Goal: Task Accomplishment & Management: Manage account settings

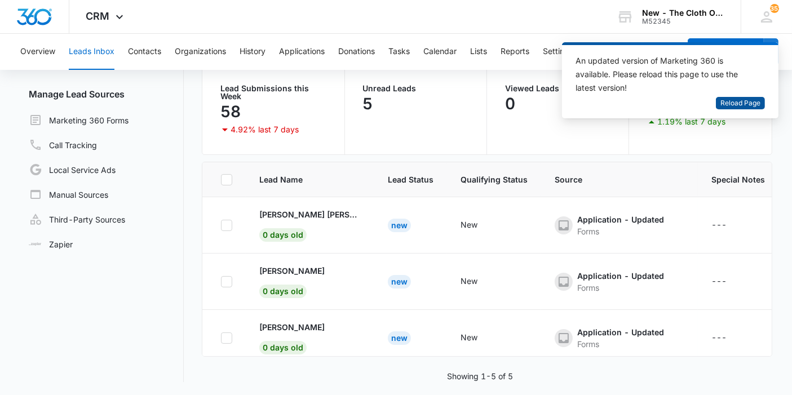
click at [736, 100] on span "Reload Page" at bounding box center [740, 103] width 40 height 11
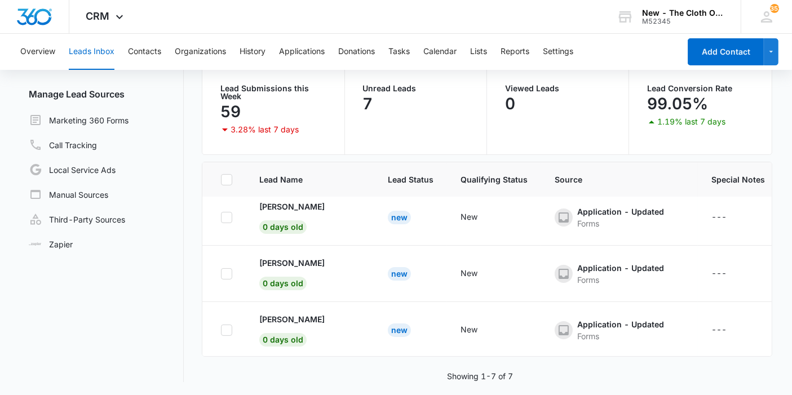
scroll to position [243, 0]
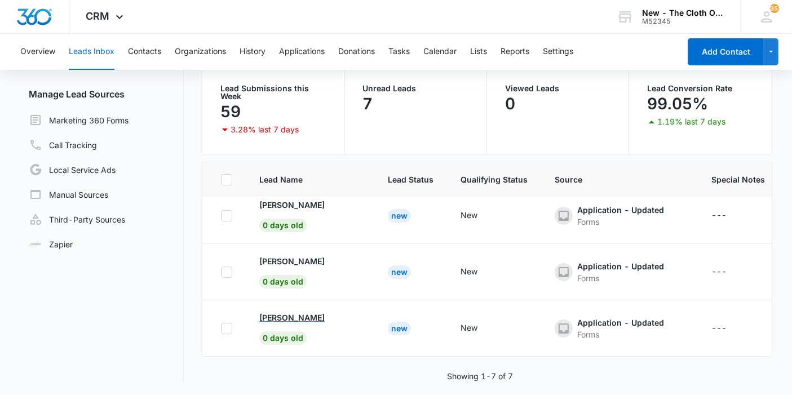
click at [304, 312] on p "[PERSON_NAME]" at bounding box center [291, 318] width 65 height 12
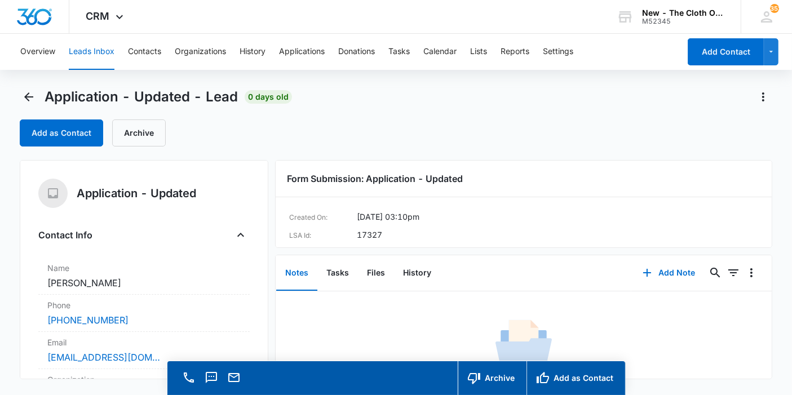
copy dd "Viviana Alaquinez"
drag, startPoint x: 157, startPoint y: 283, endPoint x: 36, endPoint y: 278, distance: 121.3
click at [36, 278] on div "Application - Updated Contact Info Name Cancel Save Changes Viviana Alaquinez P…" at bounding box center [144, 269] width 249 height 219
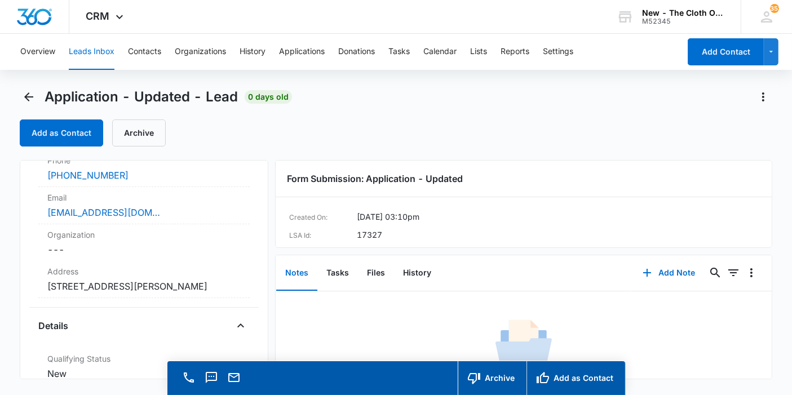
scroll to position [146, 0]
click at [140, 287] on dd "Cancel Save Changes 206A 4th St Poteet TX 78065 United States" at bounding box center [143, 285] width 193 height 14
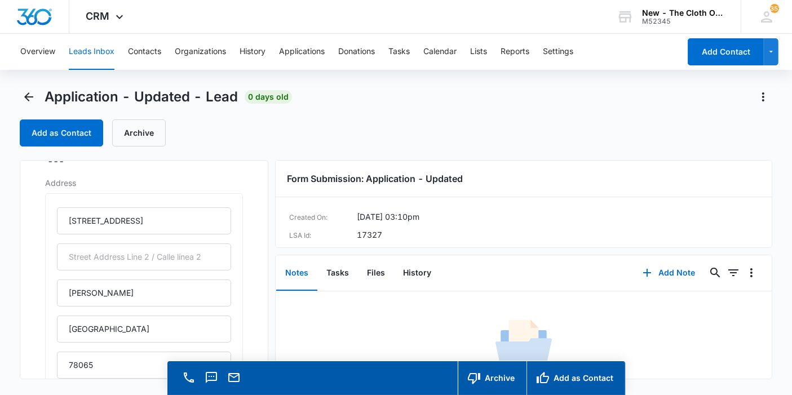
scroll to position [239, 0]
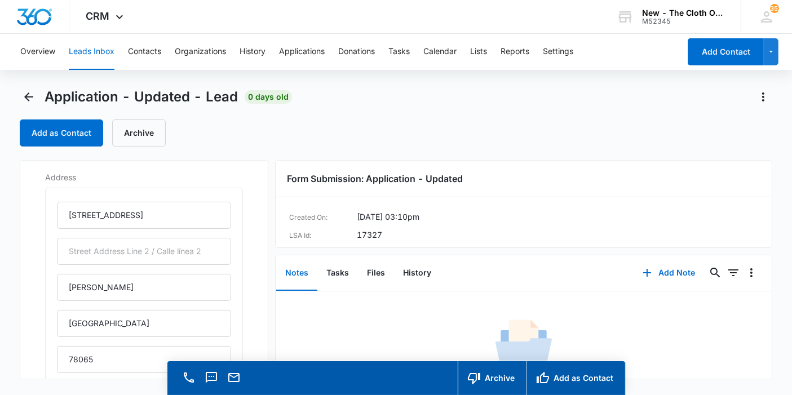
drag, startPoint x: 116, startPoint y: 306, endPoint x: 113, endPoint y: 331, distance: 25.0
click at [113, 331] on div "206A 4th St Poteet TX 78065 United States" at bounding box center [144, 305] width 174 height 207
click at [113, 331] on input "TX" at bounding box center [144, 323] width 174 height 27
type input "Texas"
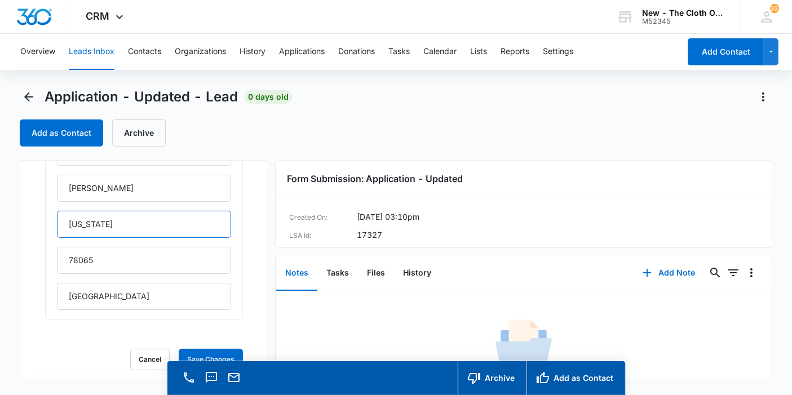
scroll to position [339, 0]
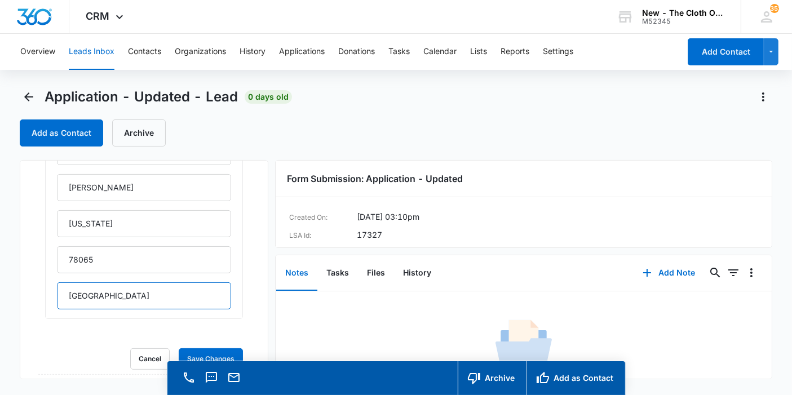
drag, startPoint x: 136, startPoint y: 303, endPoint x: 0, endPoint y: 297, distance: 136.6
click at [0, 297] on main "Application - Updated - Lead 0 days old Add as Contact Archive Application - Up…" at bounding box center [396, 257] width 792 height 339
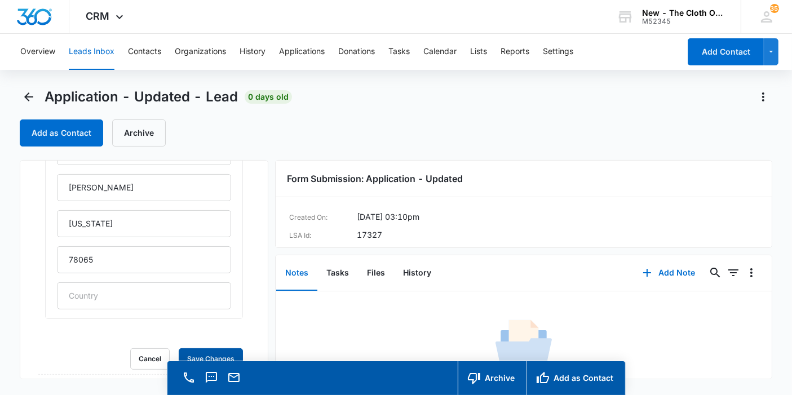
click at [179, 348] on button "Save Changes" at bounding box center [211, 358] width 64 height 21
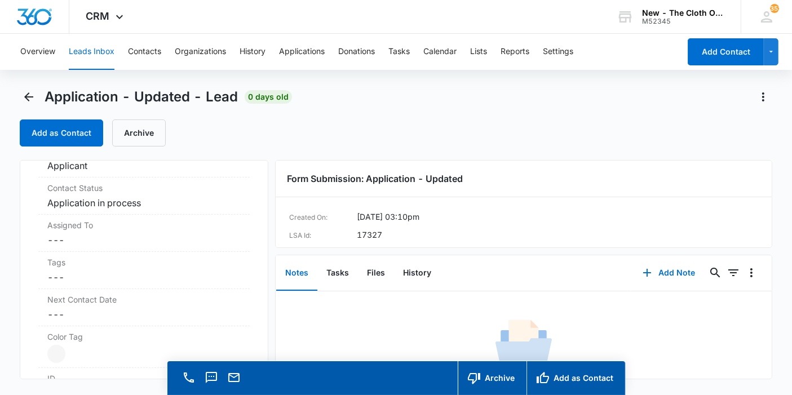
click at [91, 247] on dd "Cancel Save Changes ---" at bounding box center [143, 240] width 193 height 14
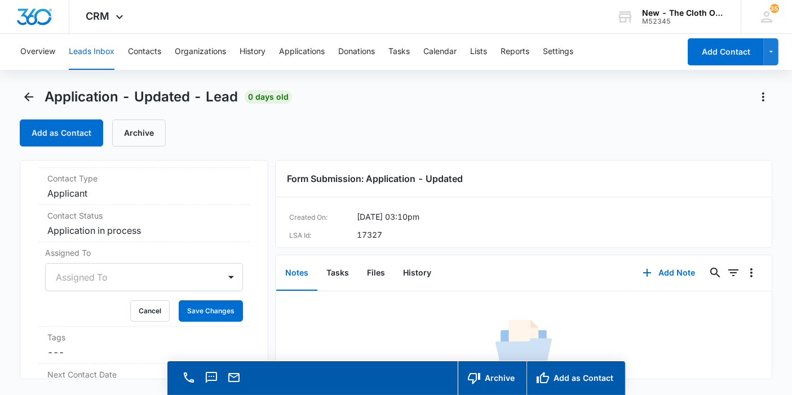
scroll to position [32, 0]
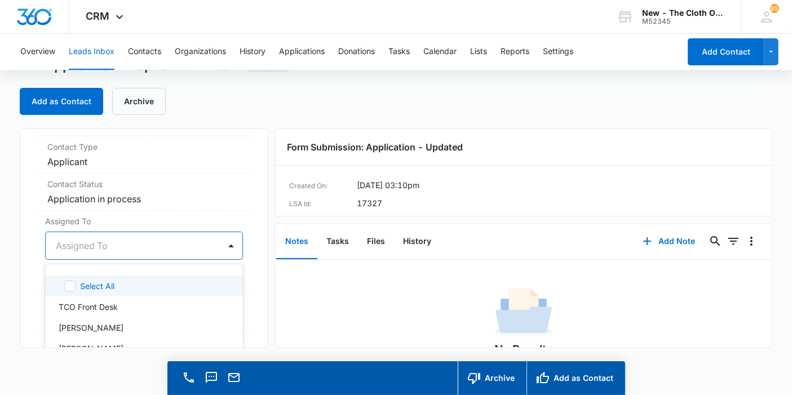
click at [91, 255] on div "47 results available. Use Up and Down to choose options, press Enter to select …" at bounding box center [144, 246] width 198 height 28
type input "appl"
click at [95, 280] on p "Applications Team" at bounding box center [93, 286] width 68 height 12
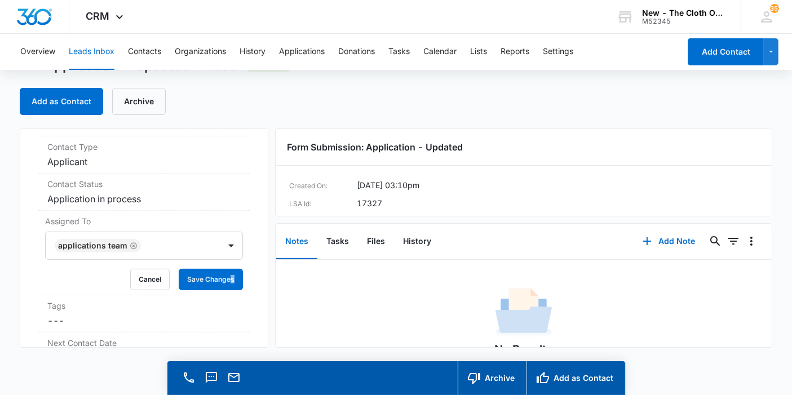
drag, startPoint x: 253, startPoint y: 269, endPoint x: 201, endPoint y: 256, distance: 52.9
click at [201, 256] on div "Application - Updated Contact Info Name Cancel Save Changes Viviana Alaquinez P…" at bounding box center [144, 238] width 249 height 219
click at [201, 269] on button "Save Changes" at bounding box center [211, 279] width 64 height 21
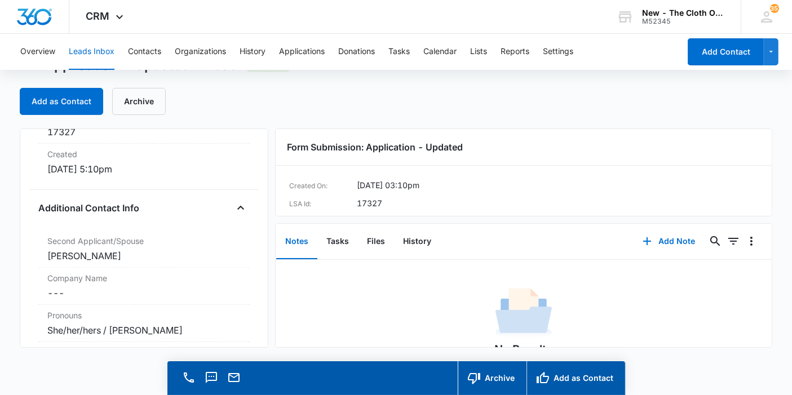
scroll to position [787, 0]
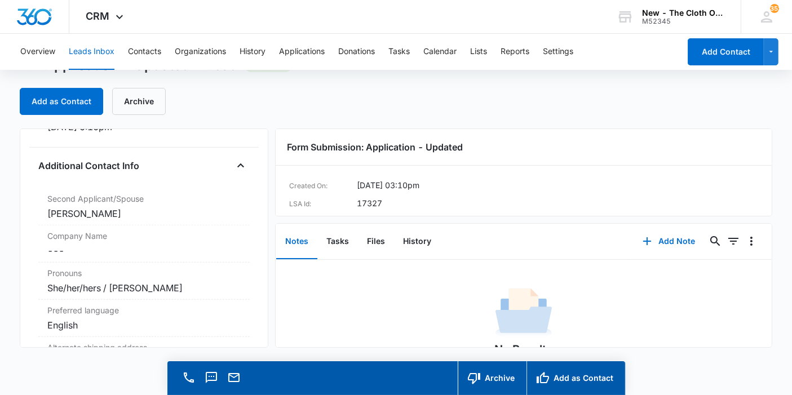
click at [152, 207] on div "Viviana Alaquinez" at bounding box center [143, 214] width 193 height 14
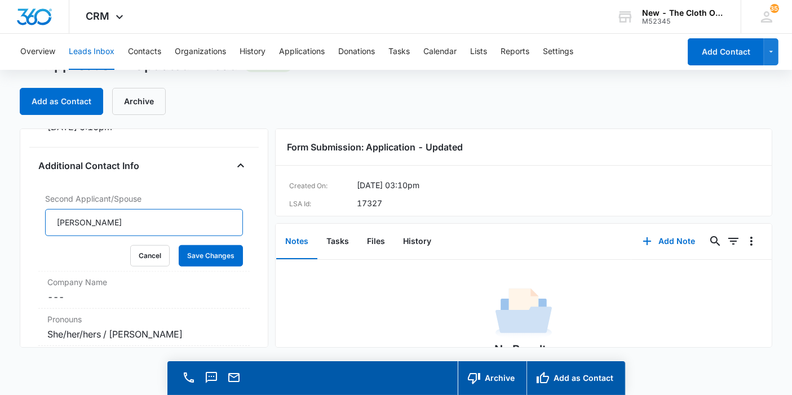
drag, startPoint x: 145, startPoint y: 201, endPoint x: 0, endPoint y: 206, distance: 145.0
click at [0, 206] on main "Application - Updated - Lead 0 days old Add as Contact Archive Application - Up…" at bounding box center [396, 225] width 792 height 339
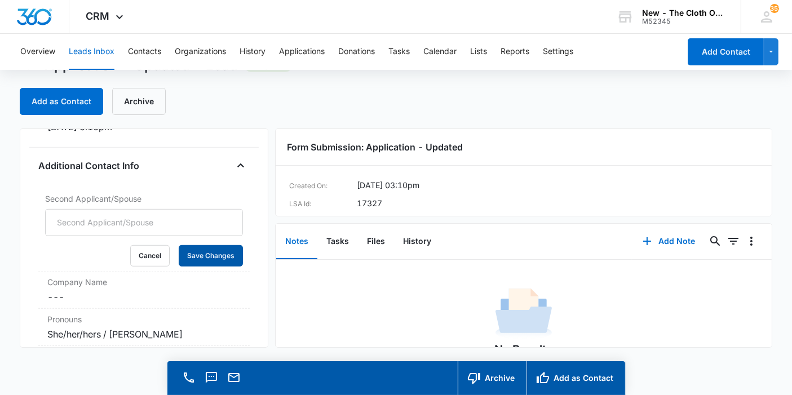
click at [179, 245] on button "Save Changes" at bounding box center [211, 255] width 64 height 21
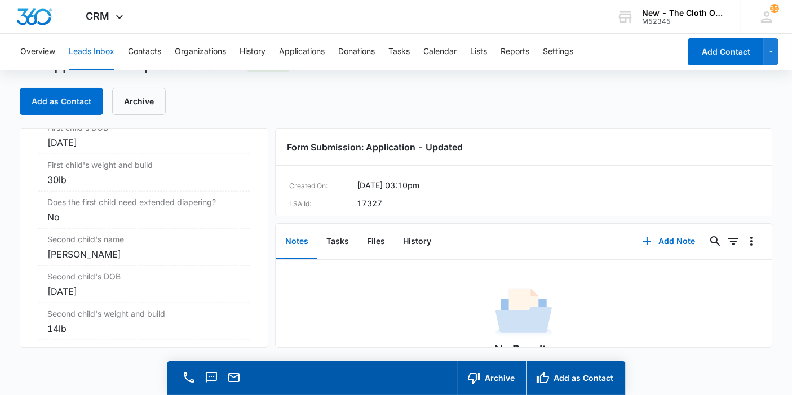
scroll to position [1408, 0]
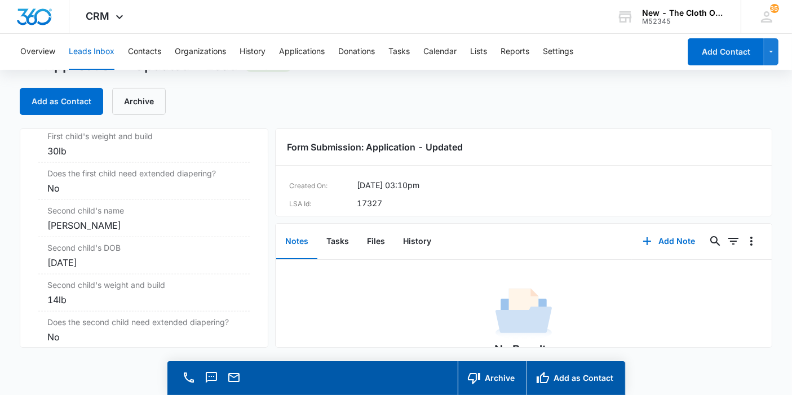
click at [153, 219] on div "Mavis ann Alaquinez" at bounding box center [143, 226] width 193 height 14
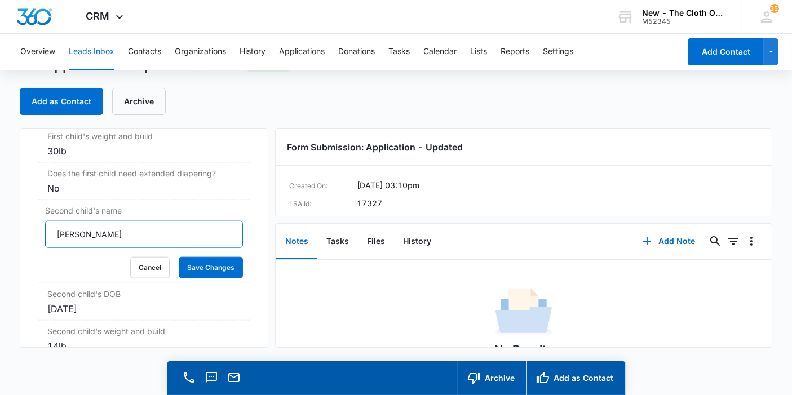
click at [84, 221] on input "Mavis ann Alaquinez" at bounding box center [144, 234] width 198 height 27
type input "Mavis Ann Alaquinez"
click at [215, 257] on button "Save Changes" at bounding box center [211, 267] width 64 height 21
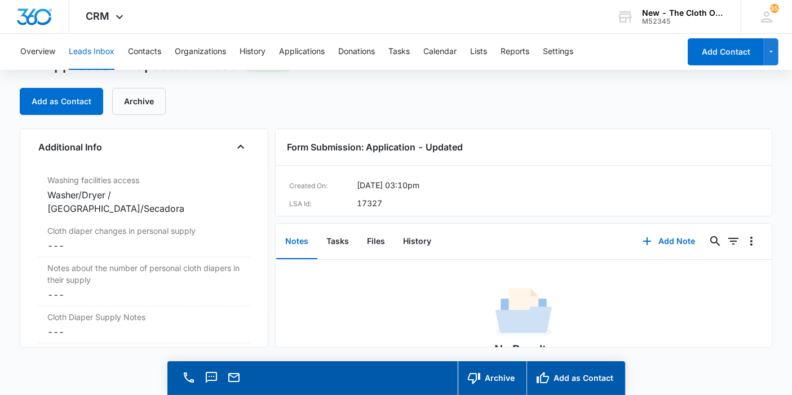
scroll to position [1827, 0]
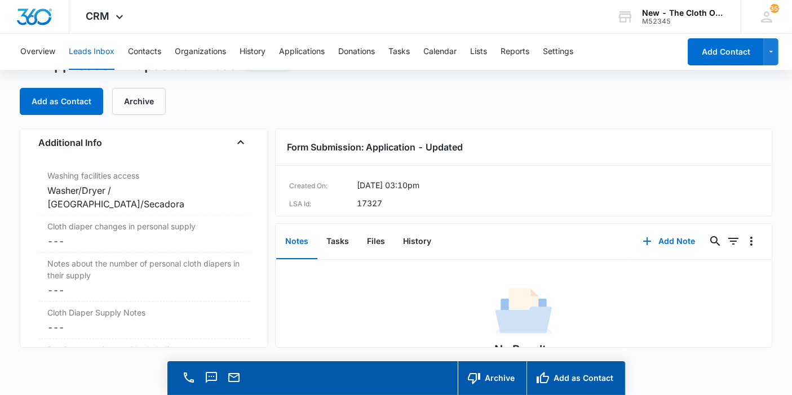
click at [84, 235] on dd "Cancel Save Changes ---" at bounding box center [143, 242] width 193 height 14
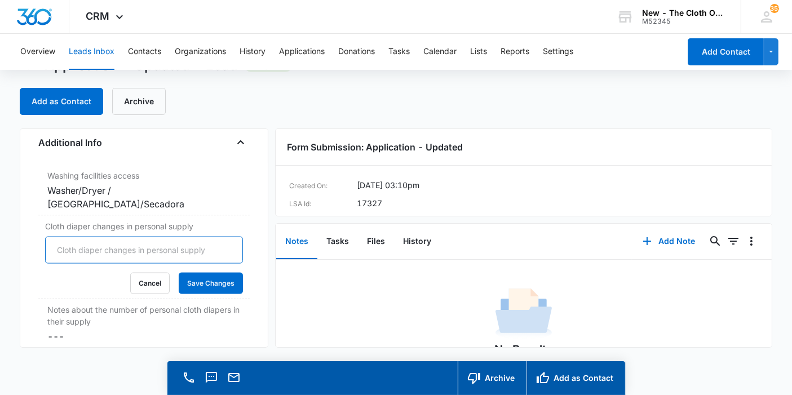
click at [74, 237] on input "Cloth diaper changes in personal supply" at bounding box center [144, 250] width 198 height 27
type input "0"
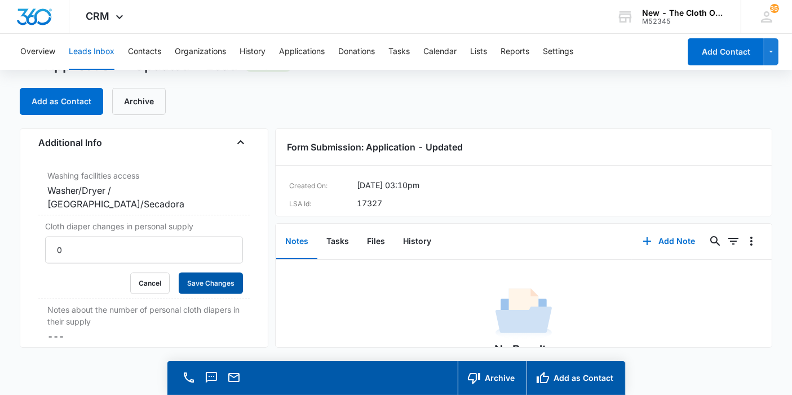
click at [179, 273] on button "Save Changes" at bounding box center [211, 283] width 64 height 21
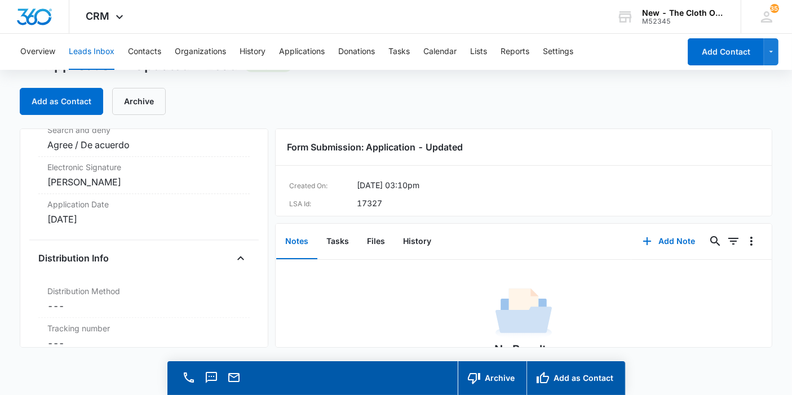
scroll to position [2506, 0]
click at [373, 234] on button "Files" at bounding box center [376, 241] width 36 height 35
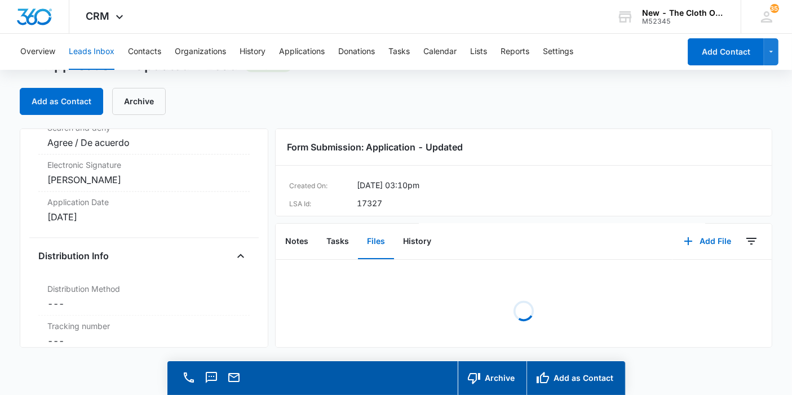
scroll to position [34, 0]
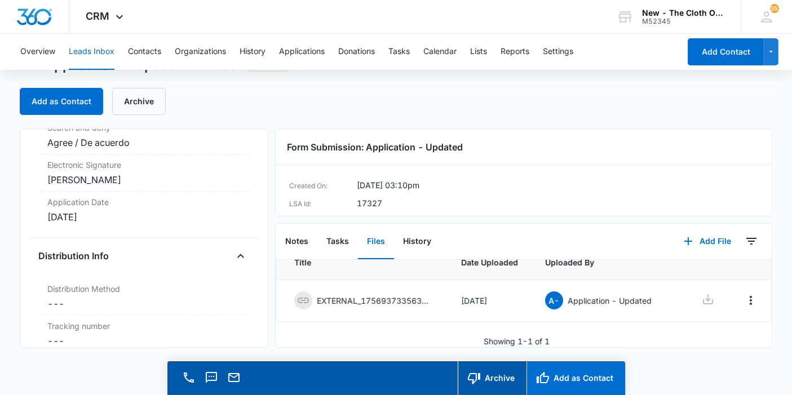
click at [563, 376] on button "Add as Contact" at bounding box center [576, 378] width 99 height 34
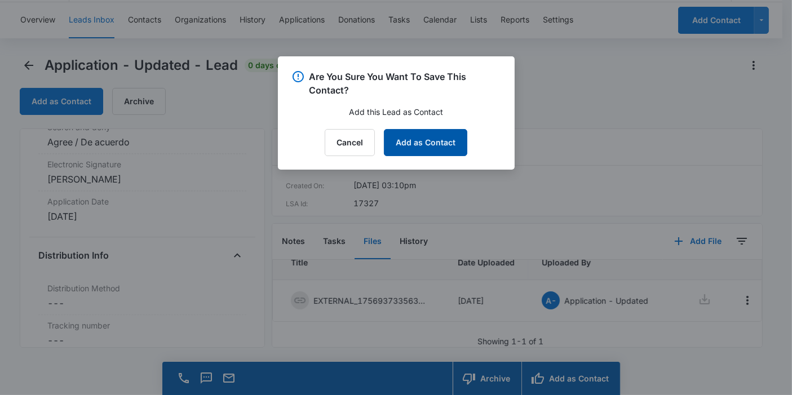
click at [441, 148] on button "Add as Contact" at bounding box center [425, 142] width 83 height 27
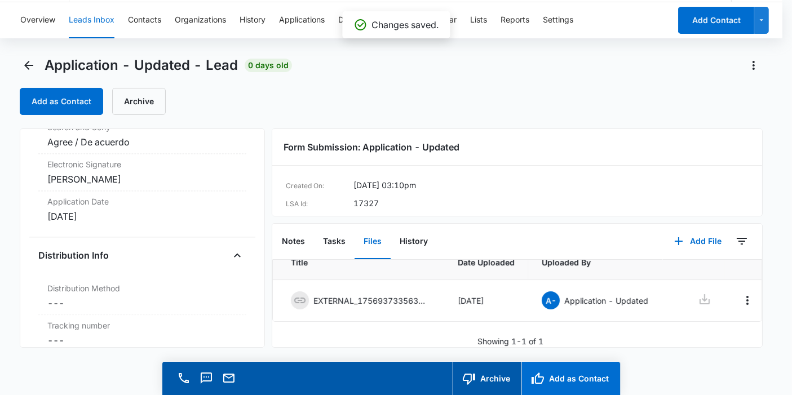
scroll to position [2506, 0]
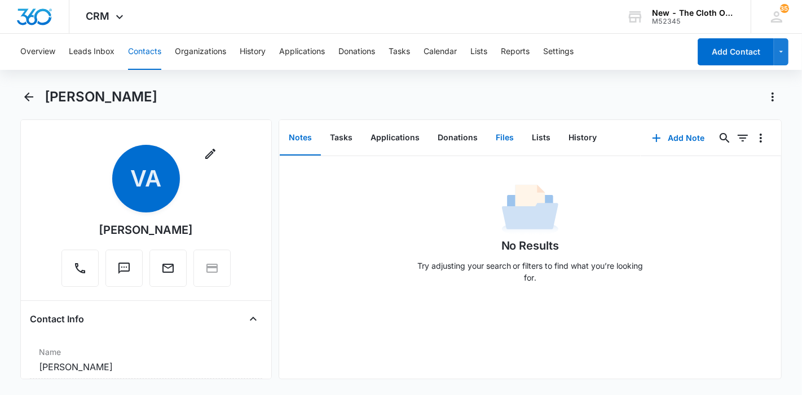
click at [498, 142] on button "Files" at bounding box center [504, 138] width 36 height 35
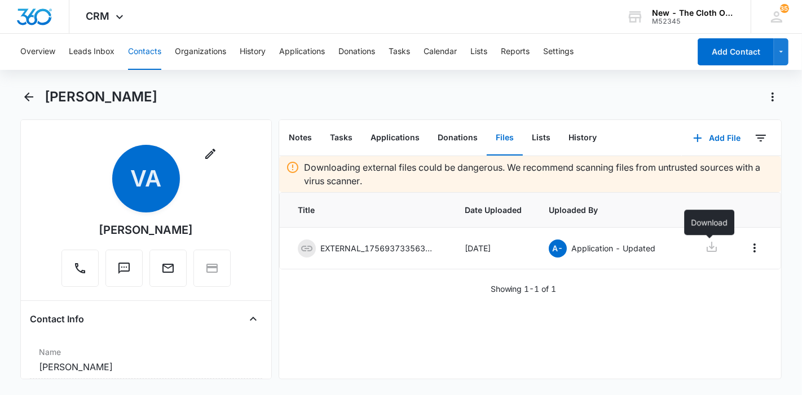
click at [705, 243] on icon at bounding box center [712, 247] width 14 height 14
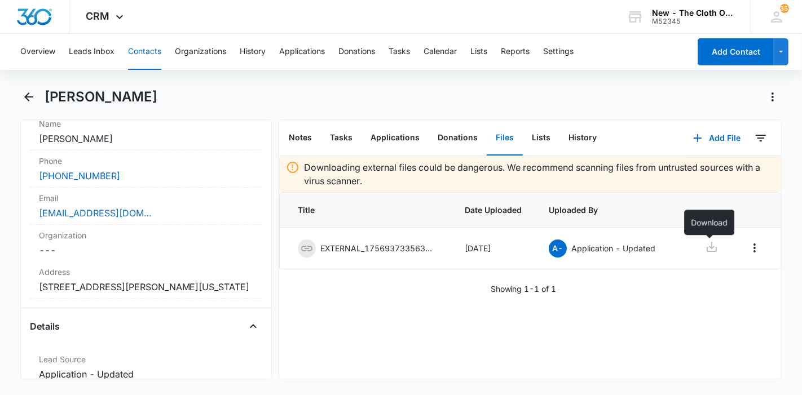
scroll to position [230, 0]
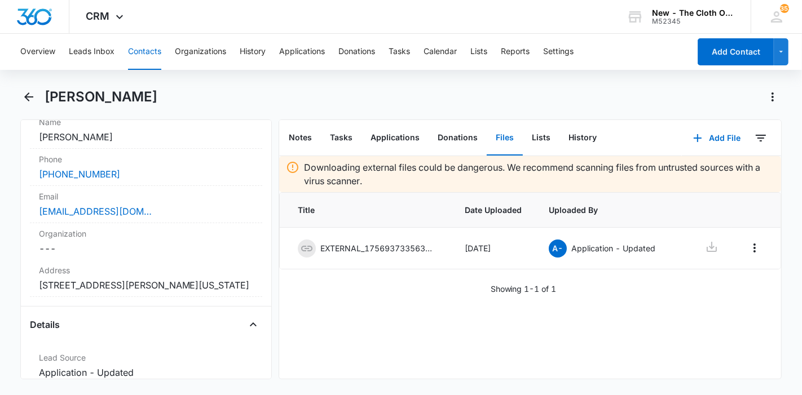
drag, startPoint x: 169, startPoint y: 101, endPoint x: 41, endPoint y: 98, distance: 128.0
click at [41, 98] on div "Viviana Alaquinez" at bounding box center [401, 104] width 762 height 32
copy h1 "Viviana Alaquinez"
click at [296, 131] on button "Notes" at bounding box center [300, 138] width 41 height 35
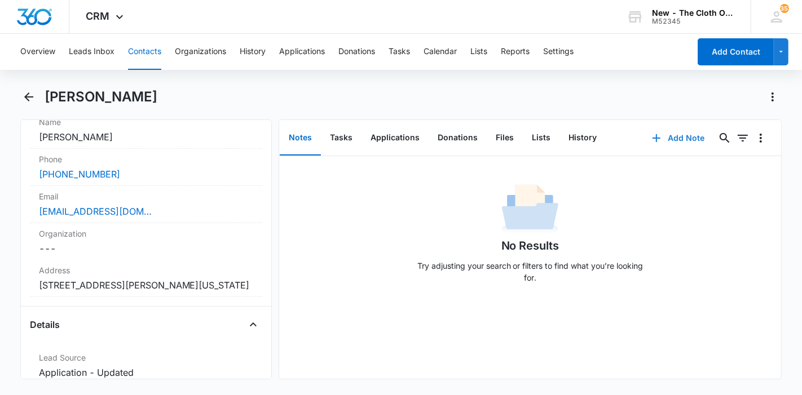
click at [682, 141] on button "Add Note" at bounding box center [677, 138] width 75 height 27
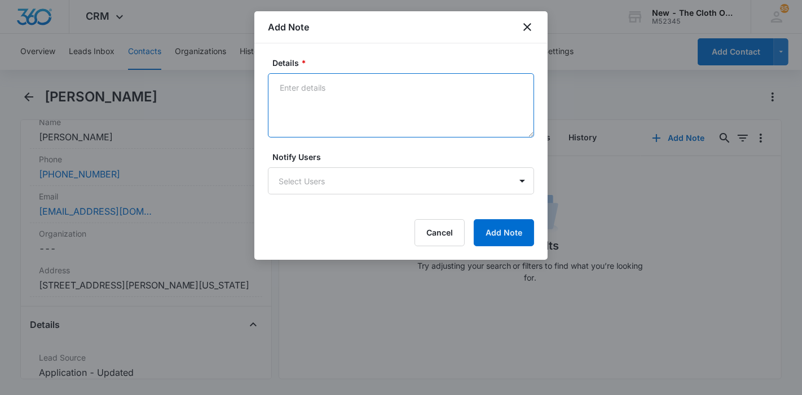
click at [413, 132] on textarea "Details *" at bounding box center [401, 105] width 266 height 64
paste textarea "https://www.facebook.com/viviana.alaquinez.2025"
type textarea "https://www.facebook.com/viviana.alaquinez.2025"
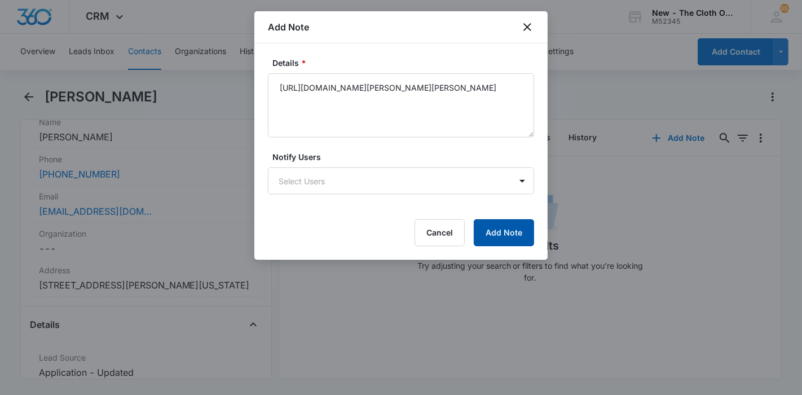
click at [506, 229] on button "Add Note" at bounding box center [504, 232] width 60 height 27
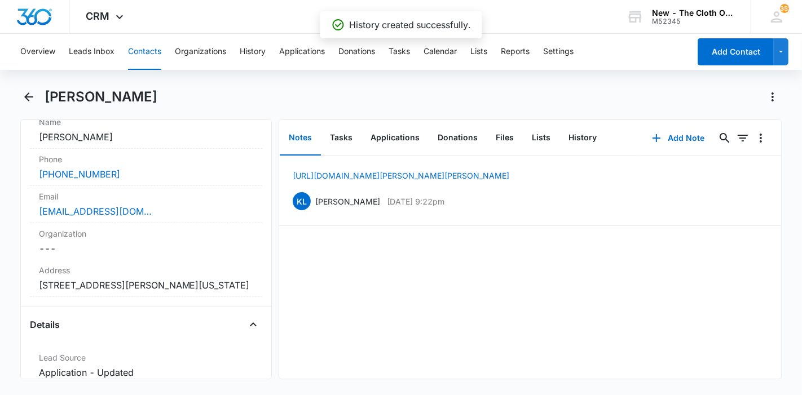
drag, startPoint x: 172, startPoint y: 99, endPoint x: 48, endPoint y: 85, distance: 125.3
click at [48, 85] on div "Overview Leads Inbox Contacts Organizations History Applications Donations Task…" at bounding box center [401, 213] width 802 height 359
copy h1 "Viviana Alaquinez"
click at [394, 130] on button "Applications" at bounding box center [394, 138] width 67 height 35
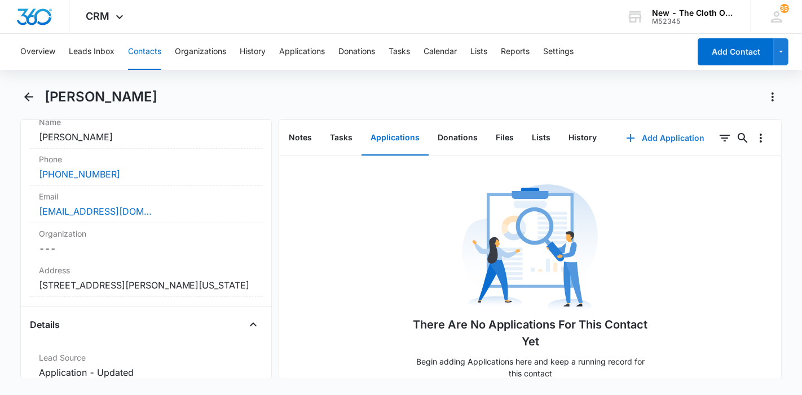
click at [670, 139] on button "Add Application" at bounding box center [664, 138] width 101 height 27
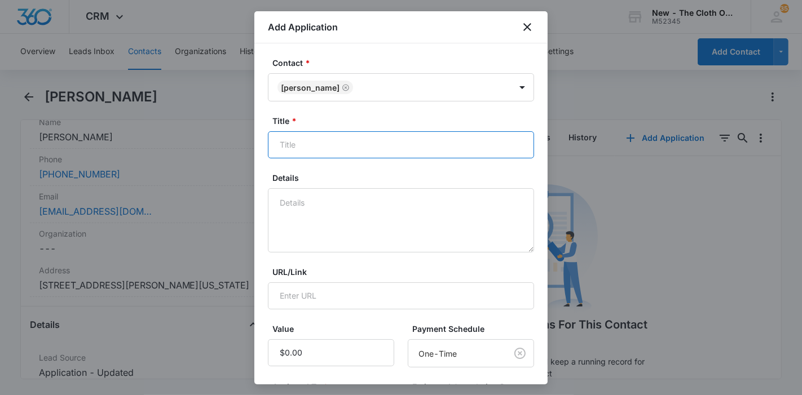
click at [356, 140] on input "Title *" at bounding box center [401, 144] width 266 height 27
paste input "Viviana Alaquinez"
type input "Applicant - Viviana Alaquinez"
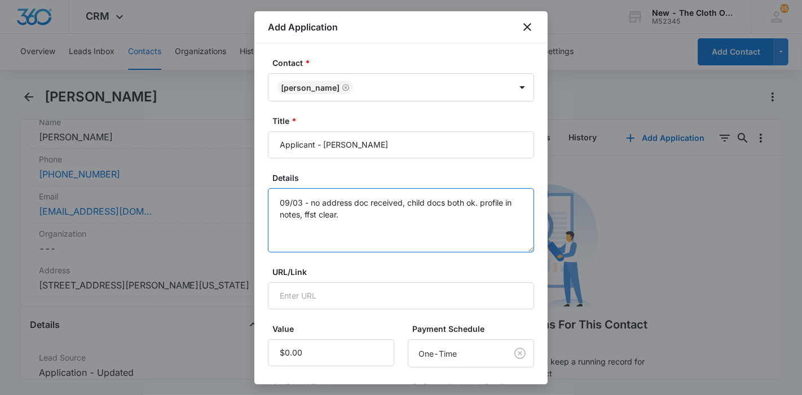
scroll to position [86, 0]
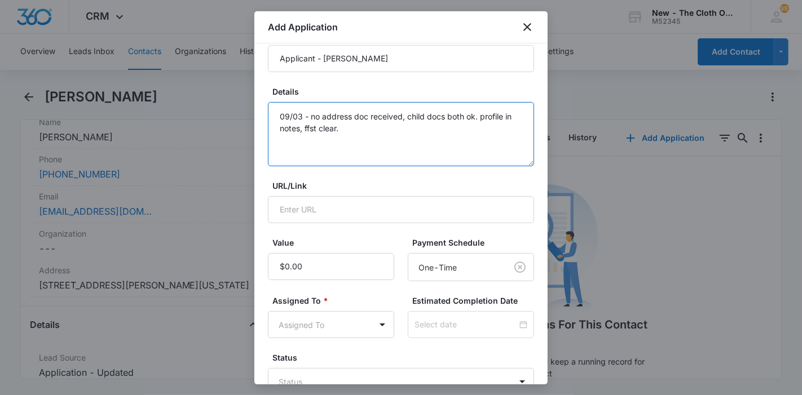
type textarea "09/03 - no address doc received, child docs both ok. profile in notes, ffst cle…"
click at [316, 316] on body "CRM Apps Reputation Forms CRM Email Ads Intelligence Brand Settings New - The C…" at bounding box center [401, 197] width 802 height 395
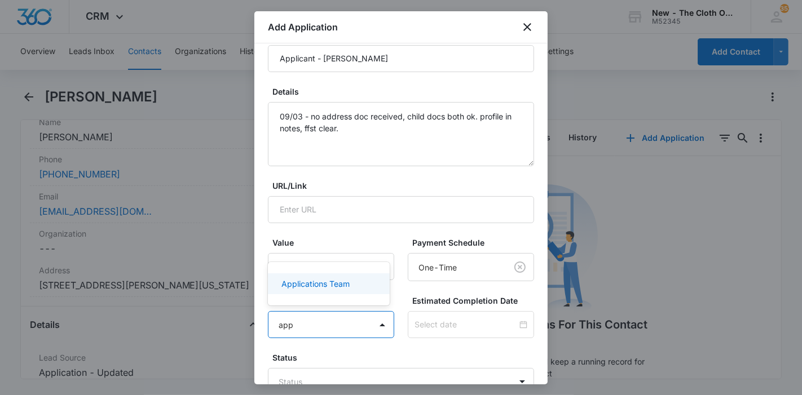
type input "appl"
click at [319, 282] on p "Applications Team" at bounding box center [315, 284] width 68 height 12
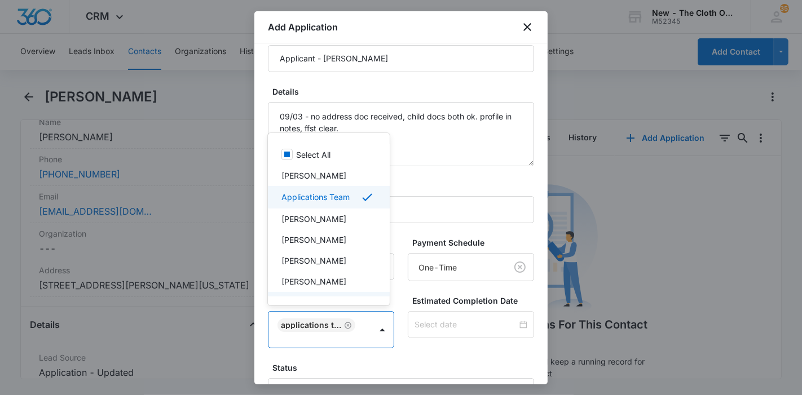
click at [395, 324] on div at bounding box center [401, 197] width 802 height 395
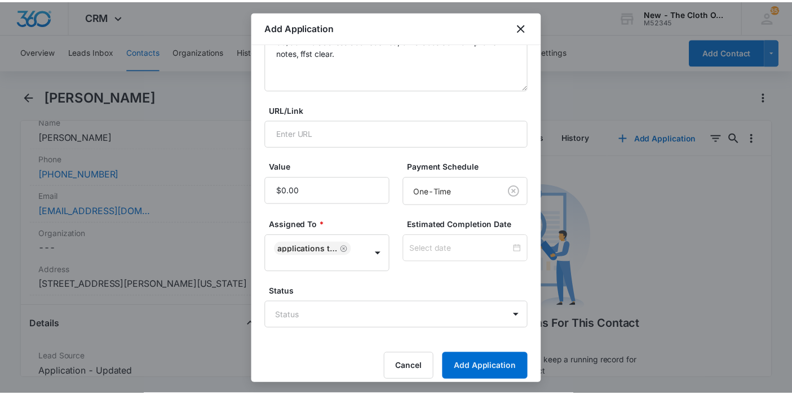
scroll to position [170, 0]
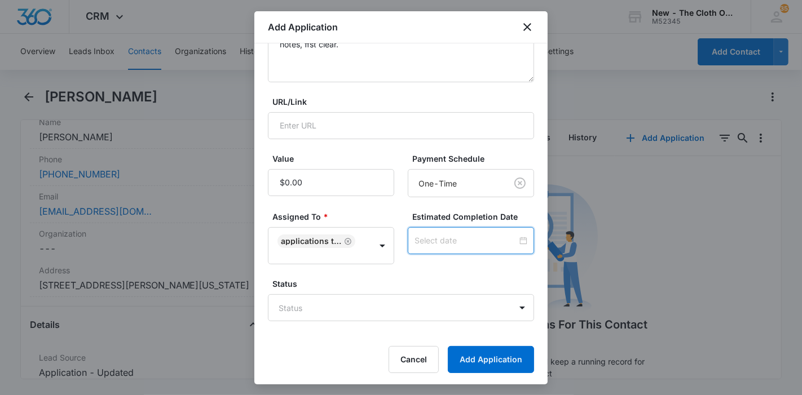
click at [431, 242] on input at bounding box center [465, 241] width 103 height 12
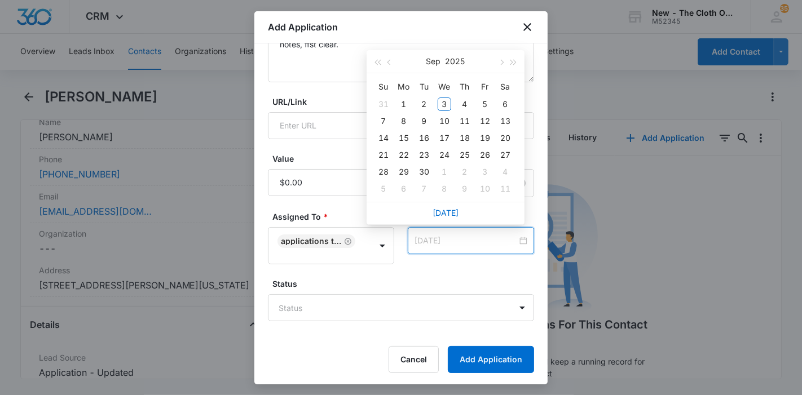
click at [445, 126] on div "10" at bounding box center [444, 121] width 14 height 14
type input "Sep 11, 2025"
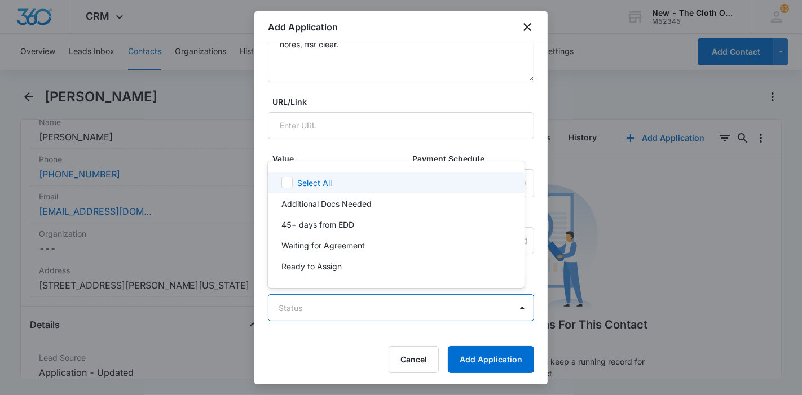
click at [336, 302] on body "CRM Apps Reputation Forms CRM Email Ads Intelligence Brand Settings New - The C…" at bounding box center [401, 197] width 802 height 395
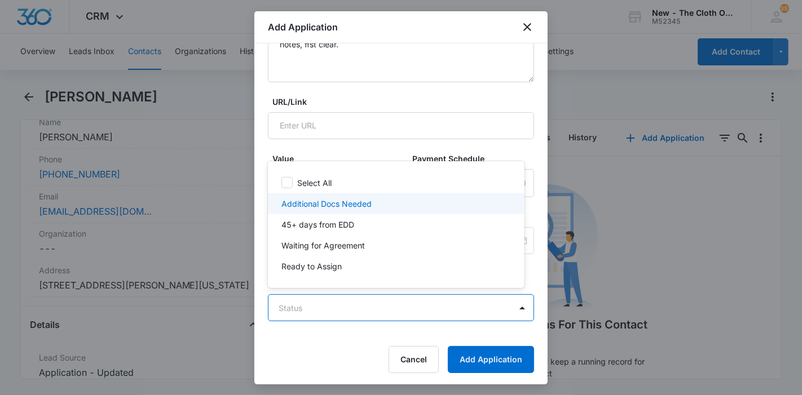
click at [320, 209] on p "Additional Docs Needed" at bounding box center [326, 204] width 90 height 12
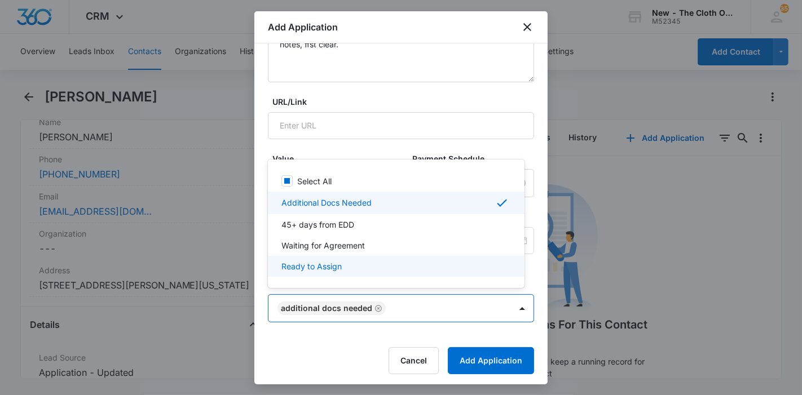
click at [470, 360] on div at bounding box center [401, 197] width 802 height 395
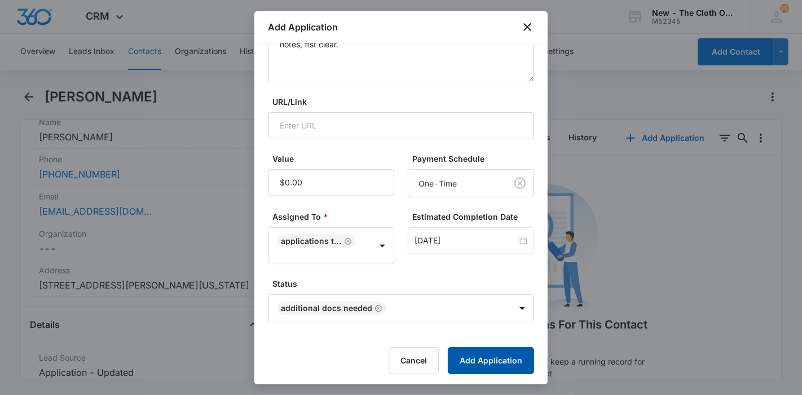
click at [470, 360] on button "Add Application" at bounding box center [491, 360] width 86 height 27
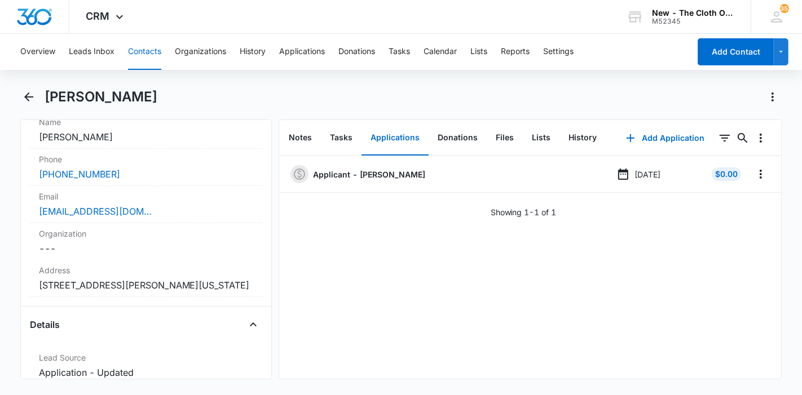
drag, startPoint x: 167, startPoint y: 90, endPoint x: 45, endPoint y: 85, distance: 122.5
click at [45, 85] on div "Overview Leads Inbox Contacts Organizations History Applications Donations Task…" at bounding box center [401, 213] width 802 height 359
copy h1 "Viviana Alaquinez"
click at [89, 52] on button "Leads Inbox" at bounding box center [92, 52] width 46 height 36
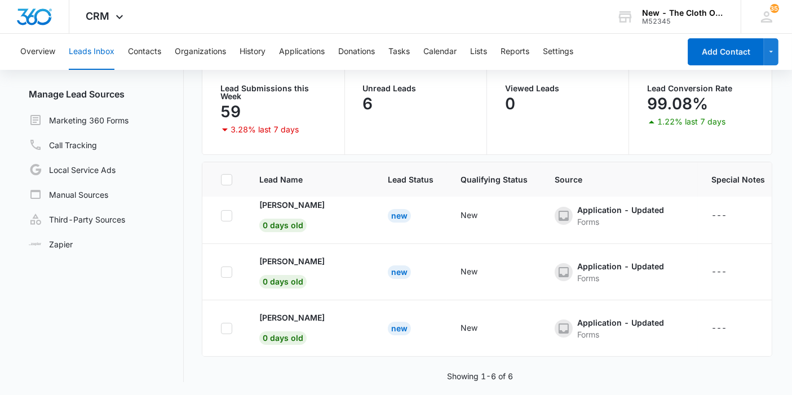
scroll to position [187, 0]
click at [289, 312] on p "Hannah Riley" at bounding box center [291, 318] width 65 height 12
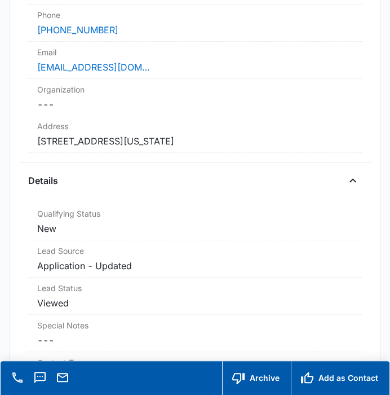
scroll to position [305, 0]
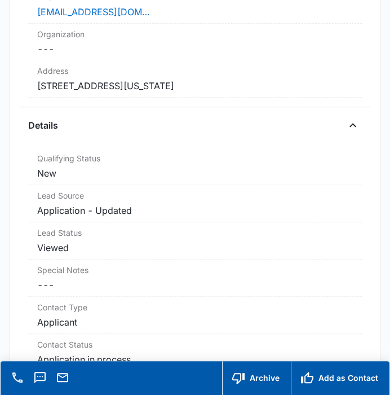
click at [211, 87] on dd "Cancel Save Changes 123 meandering Trl Buckhannon West Virginia 26201 US" at bounding box center [194, 86] width 315 height 14
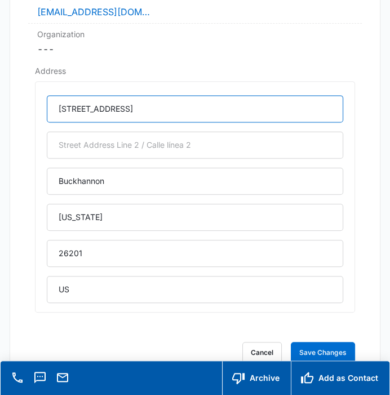
click at [79, 108] on input "123 meandering Trl" at bounding box center [195, 108] width 296 height 27
type input "123 Meandering Trl"
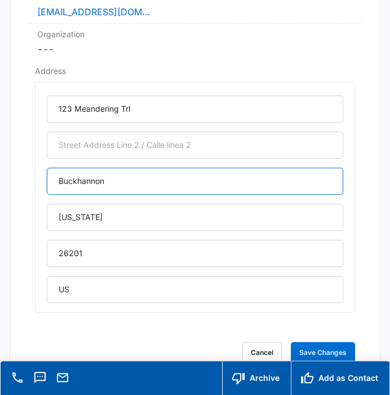
drag, startPoint x: 113, startPoint y: 179, endPoint x: 25, endPoint y: 172, distance: 88.2
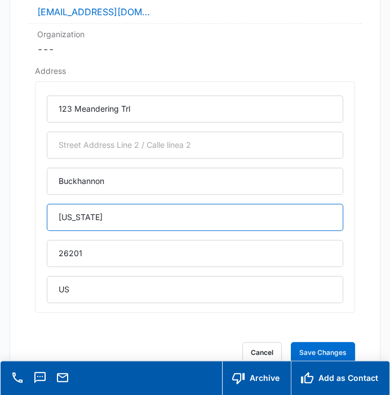
drag, startPoint x: 116, startPoint y: 219, endPoint x: 8, endPoint y: 219, distance: 107.7
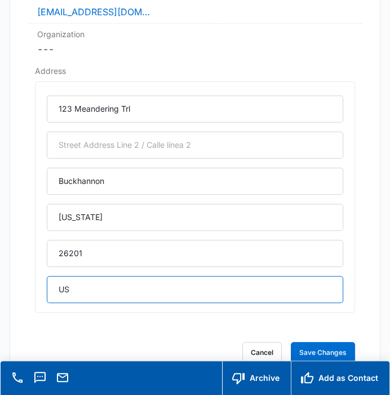
click at [83, 286] on input "US" at bounding box center [195, 289] width 296 height 27
type input "U"
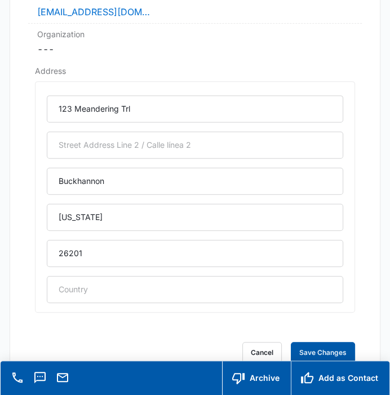
click at [300, 343] on button "Save Changes" at bounding box center [323, 352] width 64 height 21
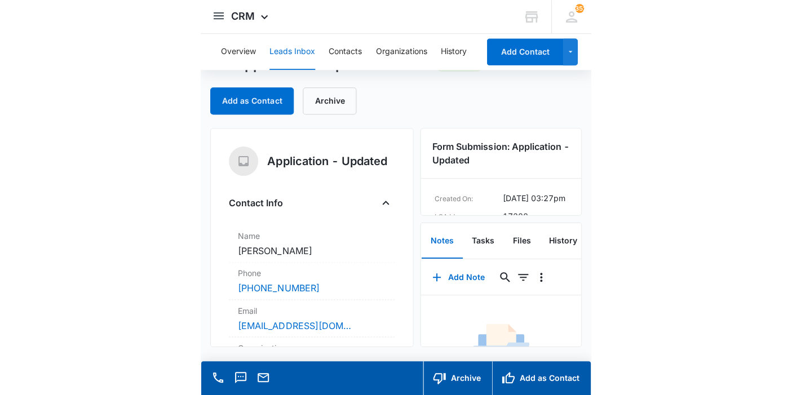
scroll to position [0, 0]
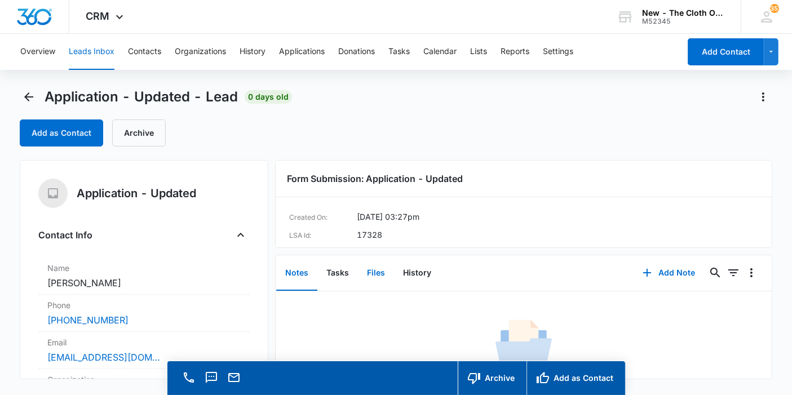
click at [369, 279] on button "Files" at bounding box center [376, 273] width 36 height 35
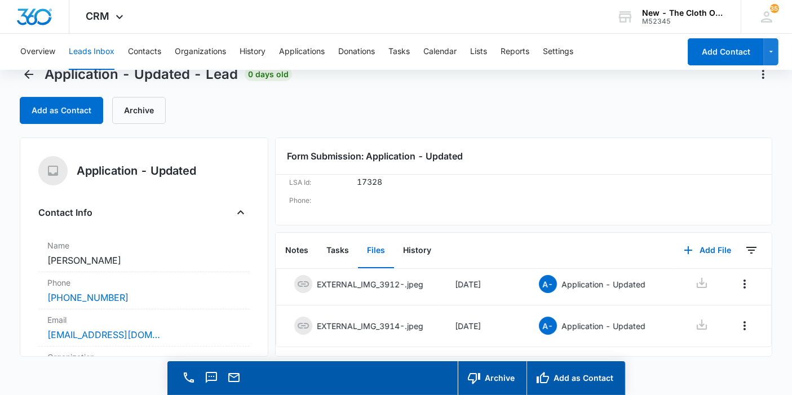
scroll to position [40, 0]
click at [560, 379] on button "Add as Contact" at bounding box center [576, 378] width 99 height 34
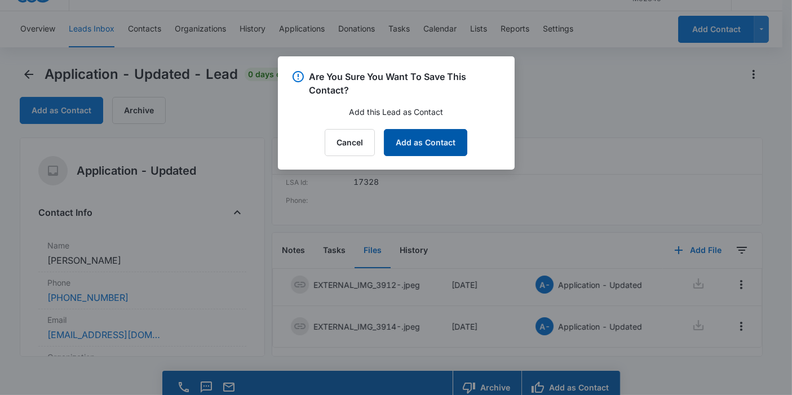
click at [449, 141] on button "Add as Contact" at bounding box center [425, 142] width 83 height 27
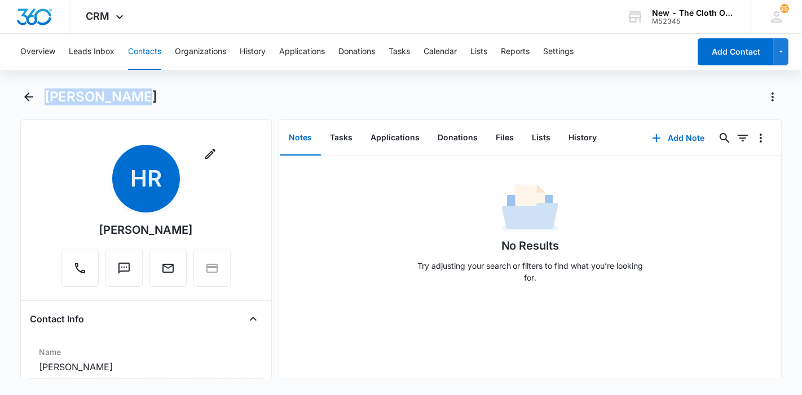
drag, startPoint x: 134, startPoint y: 97, endPoint x: 45, endPoint y: 104, distance: 89.4
click at [45, 104] on div "Hannah Riley" at bounding box center [413, 97] width 737 height 18
copy h1 "Hannah Riley"
click at [132, 42] on button "Contacts" at bounding box center [144, 52] width 33 height 36
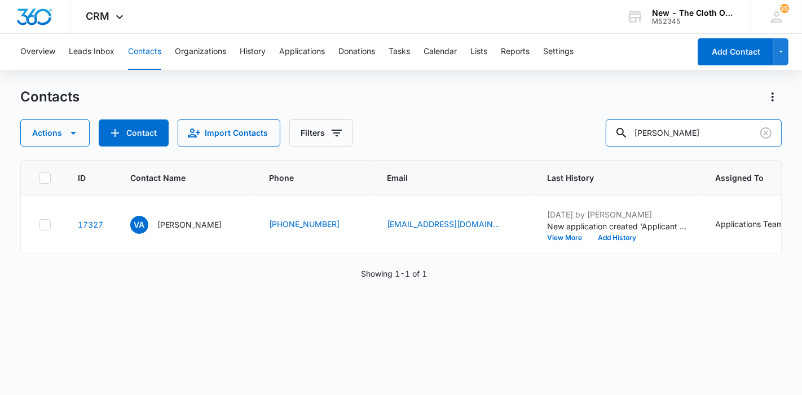
drag, startPoint x: 739, startPoint y: 133, endPoint x: 630, endPoint y: 135, distance: 109.4
click at [630, 135] on div "Viviana Alaquinez" at bounding box center [693, 133] width 176 height 27
paste input "Hannah Riley"
type input "Hannah Riley"
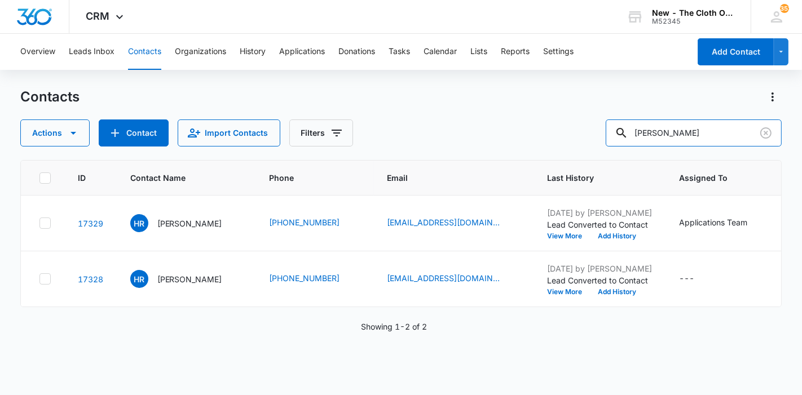
scroll to position [45, 0]
click at [47, 284] on icon at bounding box center [45, 279] width 10 height 10
click at [39, 280] on input "checkbox" at bounding box center [39, 279] width 1 height 1
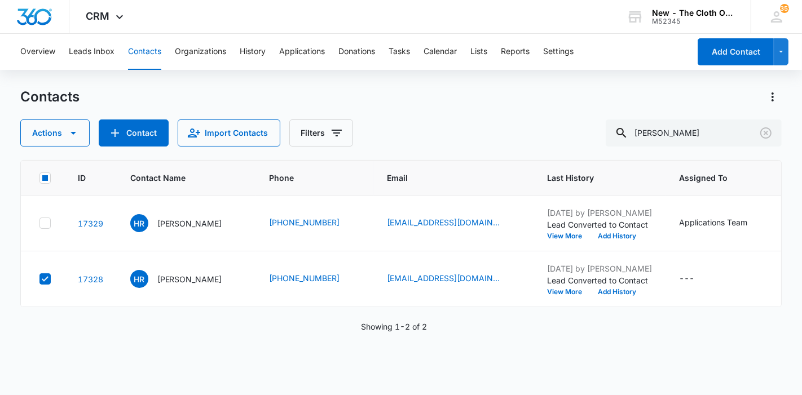
scroll to position [0, 0]
click at [50, 248] on td at bounding box center [42, 224] width 43 height 56
click at [43, 225] on icon at bounding box center [45, 222] width 7 height 5
click at [39, 224] on input "checkbox" at bounding box center [39, 223] width 1 height 1
click at [67, 137] on icon "button" at bounding box center [74, 133] width 14 height 14
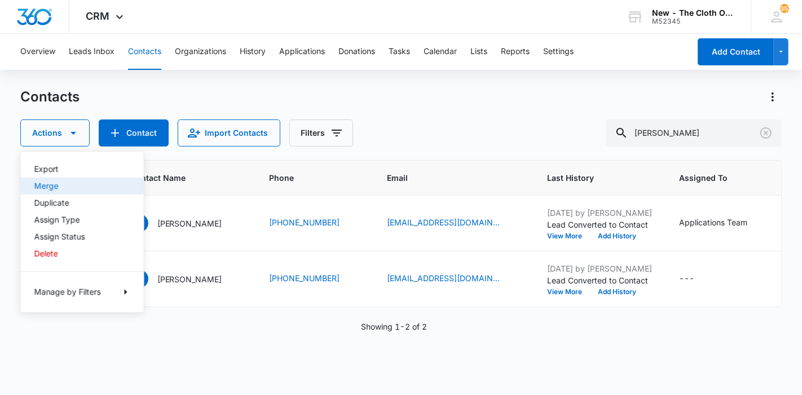
click at [81, 186] on div "Merge" at bounding box center [75, 186] width 82 height 8
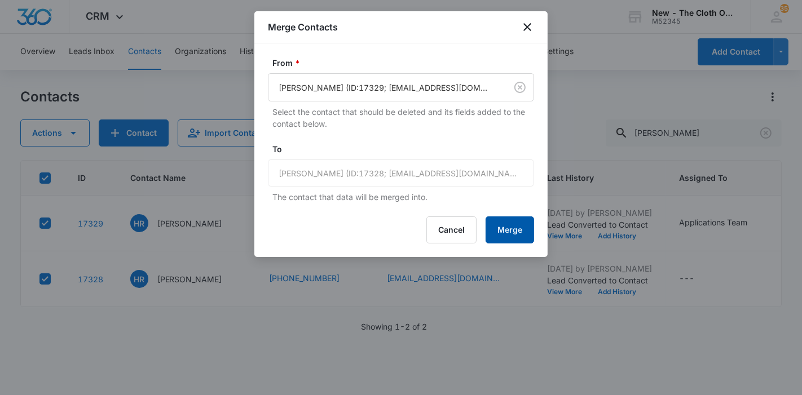
click at [493, 229] on button "Merge" at bounding box center [509, 229] width 48 height 27
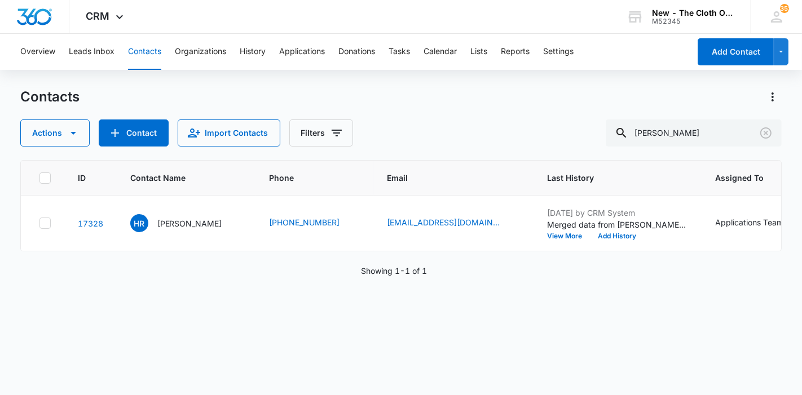
click at [166, 229] on p "Hannah Riley" at bounding box center [189, 224] width 65 height 12
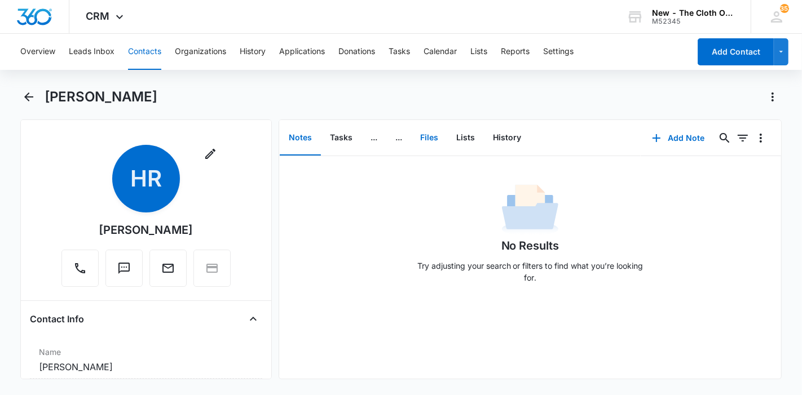
click at [427, 136] on button "Files" at bounding box center [429, 138] width 36 height 35
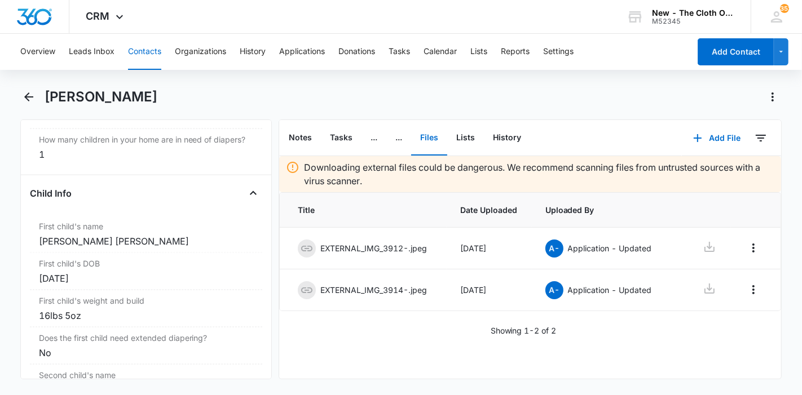
scroll to position [1285, 0]
click at [708, 248] on icon at bounding box center [709, 247] width 10 height 10
click at [708, 293] on icon at bounding box center [709, 289] width 10 height 10
drag, startPoint x: 149, startPoint y: 95, endPoint x: 41, endPoint y: 96, distance: 108.8
click at [41, 96] on div "Hannah Riley" at bounding box center [401, 104] width 762 height 32
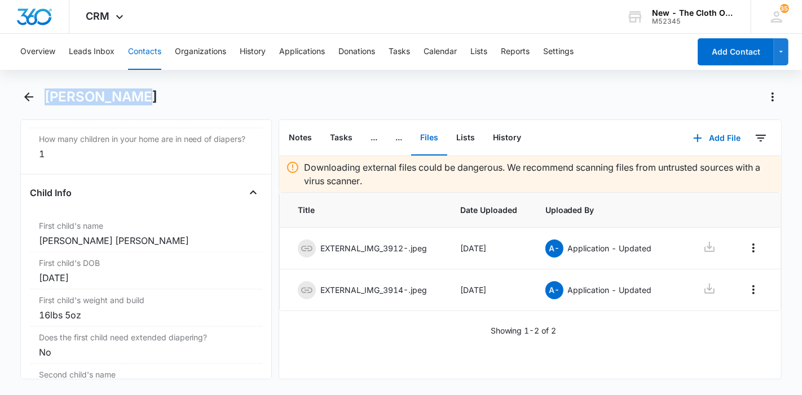
copy h1 "Hannah Riley"
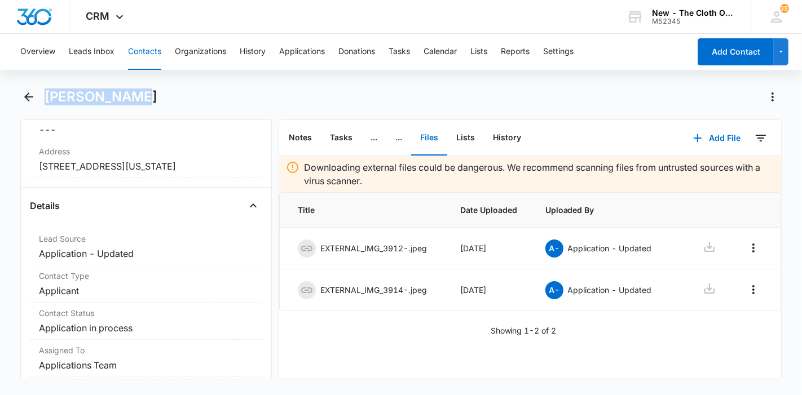
scroll to position [331, 0]
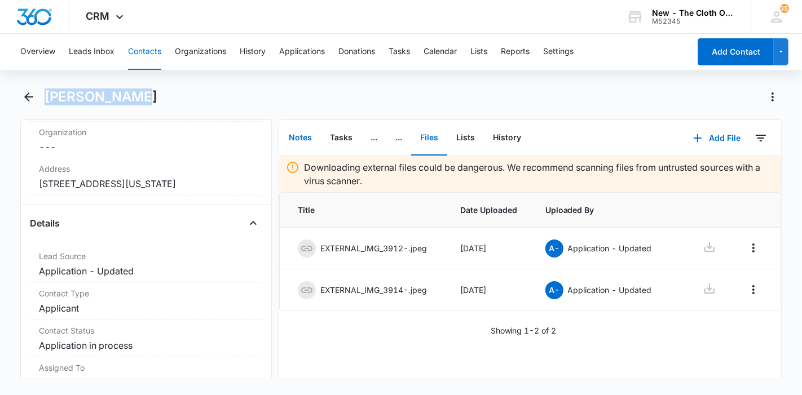
click at [303, 139] on button "Notes" at bounding box center [300, 138] width 41 height 35
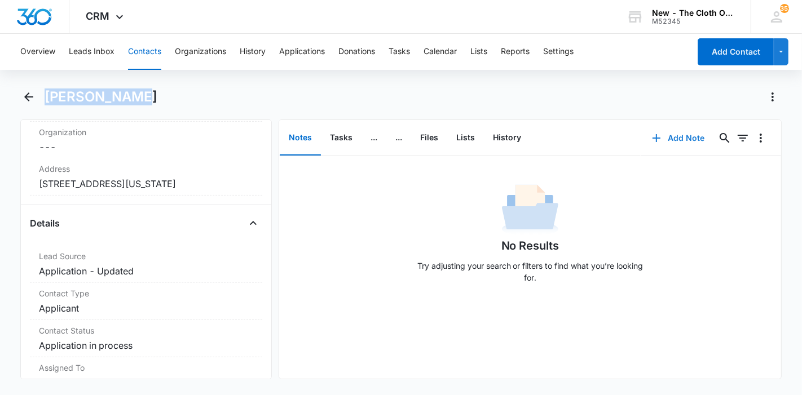
click at [671, 138] on button "Add Note" at bounding box center [677, 138] width 75 height 27
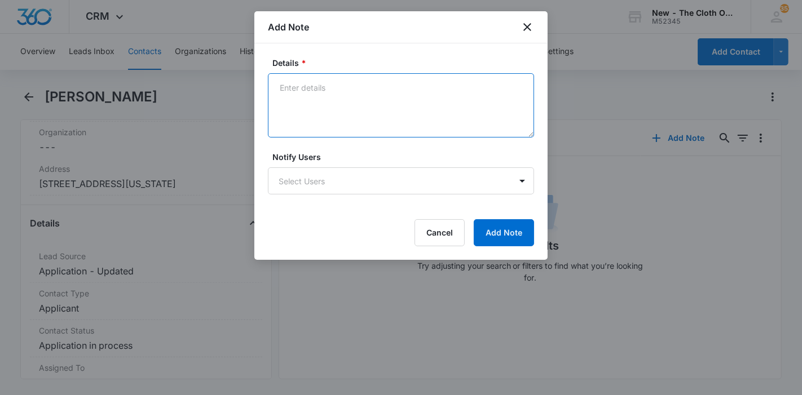
click at [414, 128] on textarea "Details *" at bounding box center [401, 105] width 266 height 64
paste textarea "https://www.facebook.com/hannah.riley.452424"
type textarea "https://www.facebook.com/hannah.riley.452424"
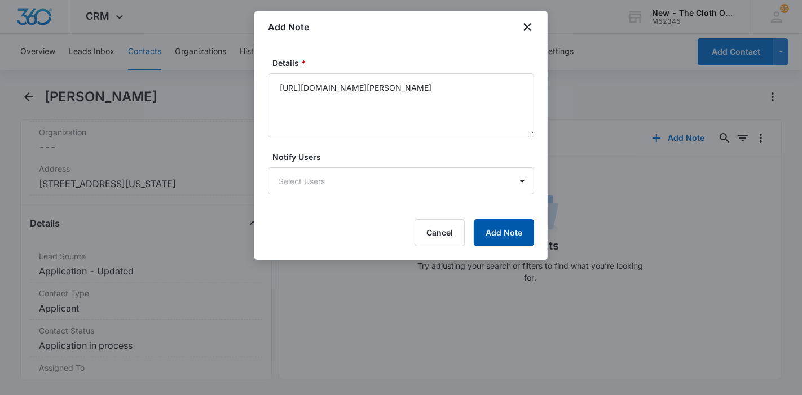
click at [506, 228] on button "Add Note" at bounding box center [504, 232] width 60 height 27
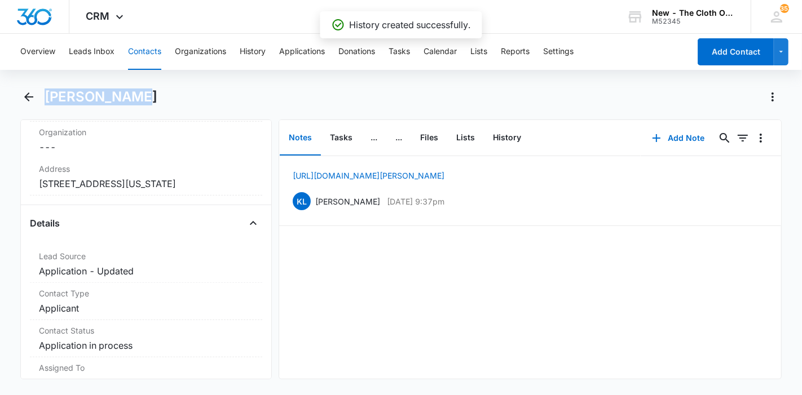
drag, startPoint x: 138, startPoint y: 93, endPoint x: 46, endPoint y: 94, distance: 92.5
click at [46, 94] on div "Hannah Riley" at bounding box center [413, 97] width 737 height 18
copy h1 "Hannah Riley"
click at [362, 138] on button "..." at bounding box center [373, 138] width 25 height 35
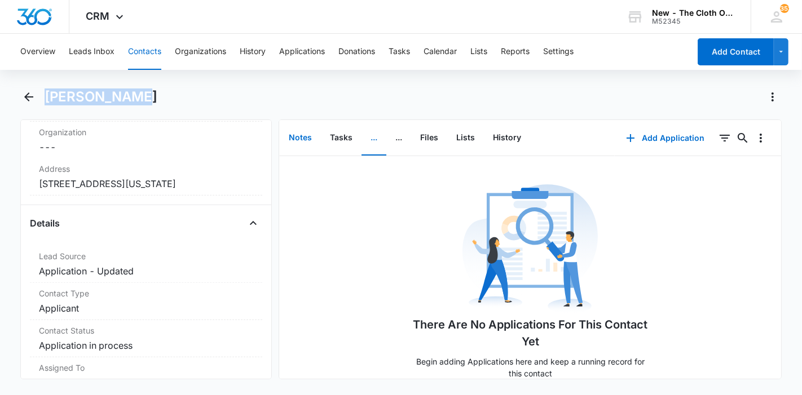
click at [286, 145] on button "Notes" at bounding box center [300, 138] width 41 height 35
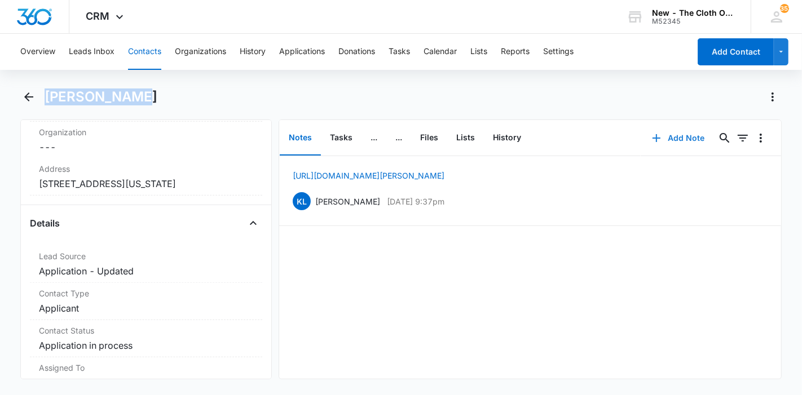
click at [670, 144] on button "Add Note" at bounding box center [677, 138] width 75 height 27
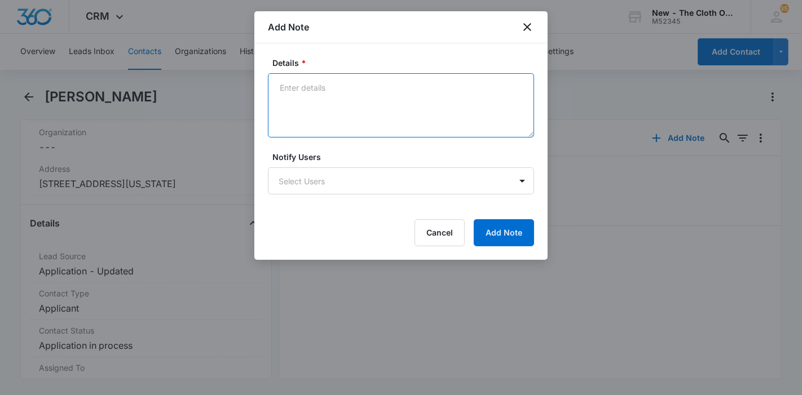
click at [470, 106] on textarea "Details *" at bounding box center [401, 105] width 266 height 64
type textarea "09/03 - DENIED d/t CD#. address doc undated, child doc ok. profile in notes, ff…"
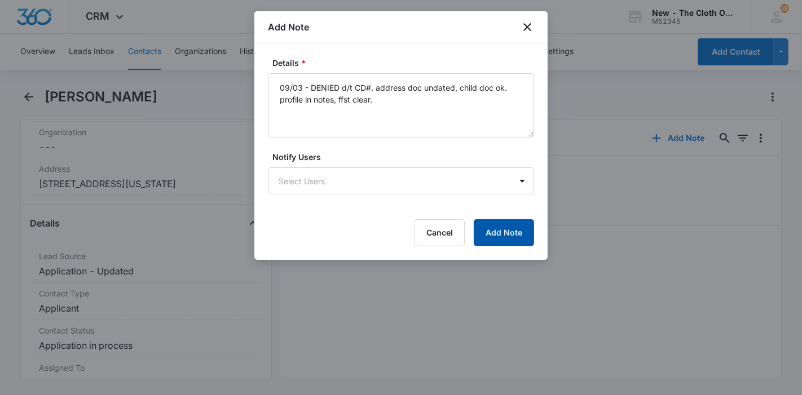
click at [499, 220] on button "Add Note" at bounding box center [504, 232] width 60 height 27
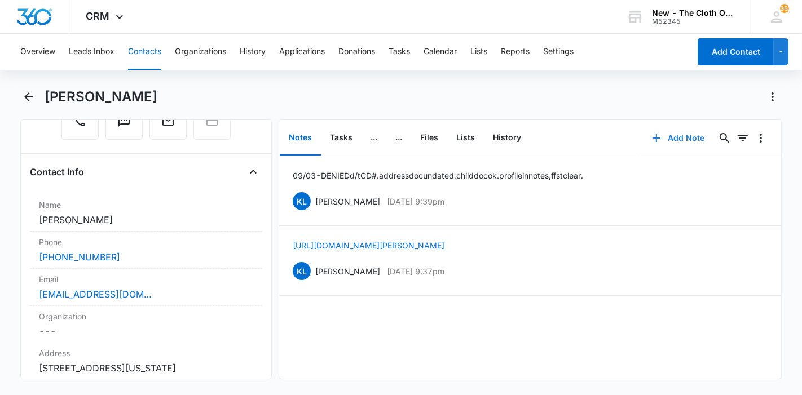
scroll to position [154, 0]
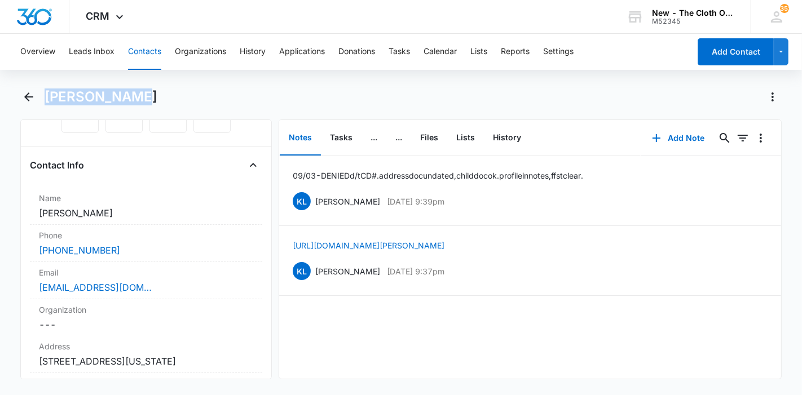
drag, startPoint x: 136, startPoint y: 96, endPoint x: 48, endPoint y: 90, distance: 88.7
click at [48, 90] on div "Hannah Riley" at bounding box center [413, 97] width 737 height 18
copy h1 "Hannah Riley"
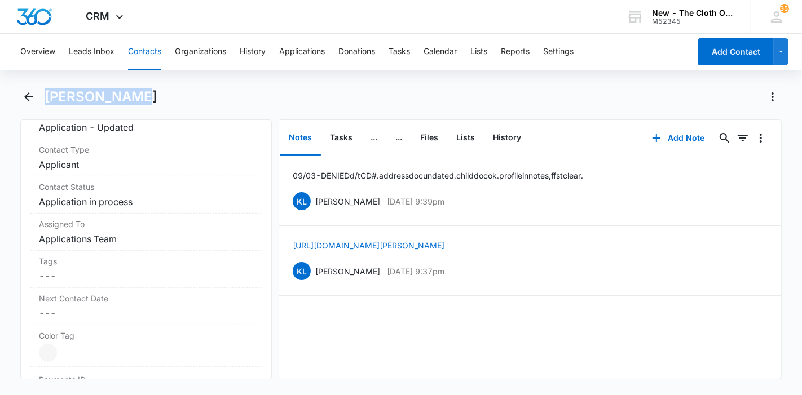
scroll to position [476, 0]
click at [113, 208] on dd "Cancel Save Changes Application in process" at bounding box center [146, 201] width 214 height 14
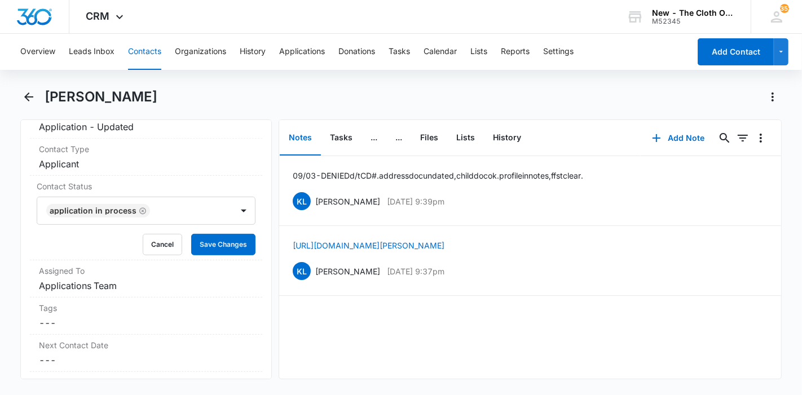
click at [139, 214] on icon "Remove Application in process" at bounding box center [142, 210] width 7 height 7
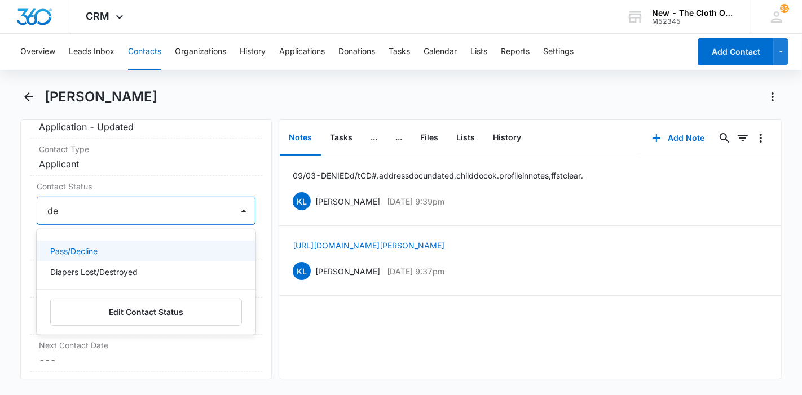
type input "dec"
click at [103, 257] on div "Pass/Decline" at bounding box center [144, 251] width 189 height 12
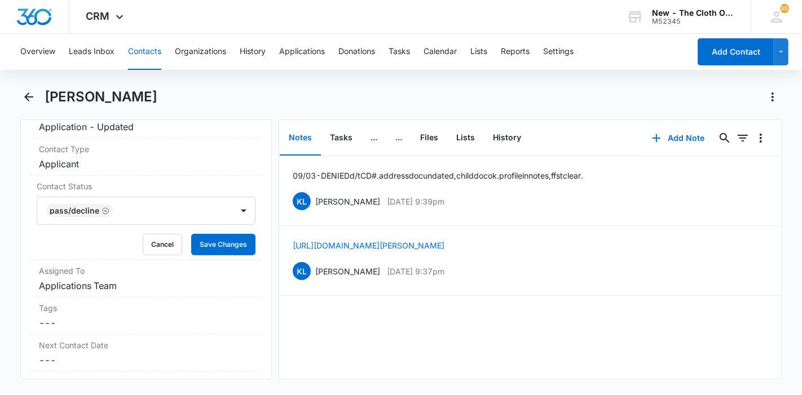
click at [256, 237] on div "Remove HR Hannah Riley Contact Info Name Cancel Save Changes Hannah Riley Phone…" at bounding box center [145, 250] width 251 height 260
click at [230, 253] on button "Save Changes" at bounding box center [223, 244] width 64 height 21
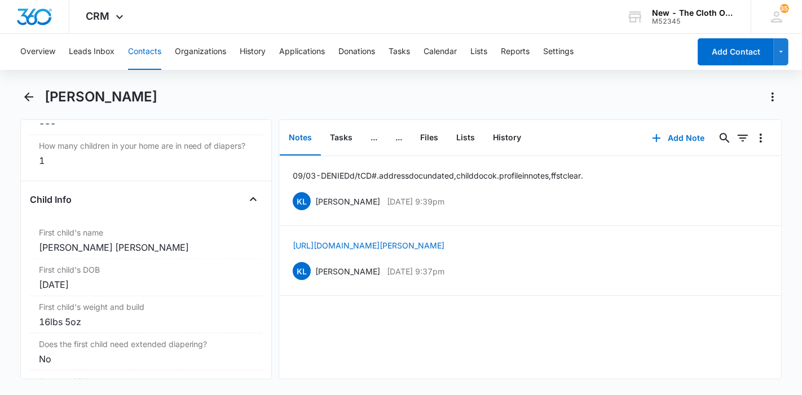
scroll to position [1280, 0]
click at [118, 253] on div "Delilah Rae Riley" at bounding box center [146, 247] width 214 height 14
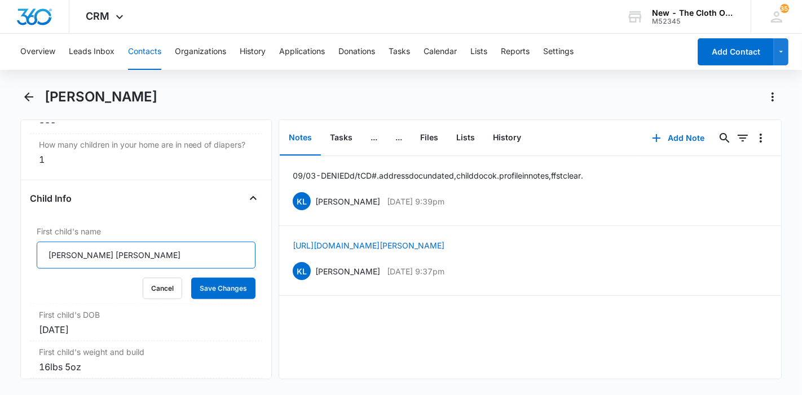
drag, startPoint x: 74, startPoint y: 273, endPoint x: 15, endPoint y: 268, distance: 59.4
click at [15, 268] on main "Hannah Riley Remove HR Hannah Riley Contact Info Name Cancel Save Changes Hanna…" at bounding box center [401, 240] width 802 height 305
click at [154, 299] on button "Cancel" at bounding box center [162, 288] width 39 height 21
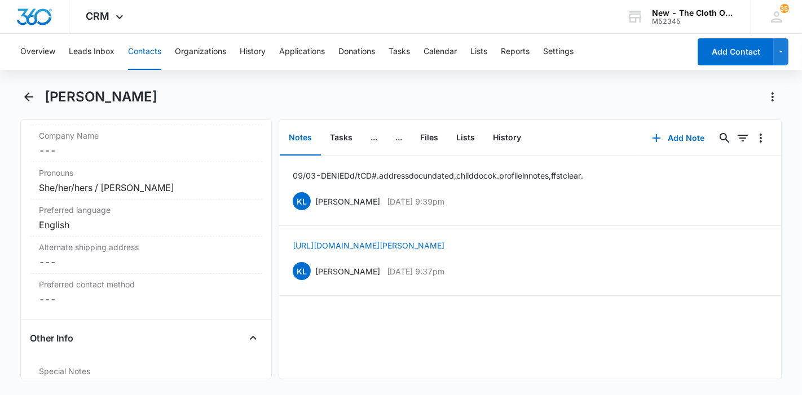
scroll to position [904, 0]
click at [140, 55] on button "Contacts" at bounding box center [144, 52] width 33 height 36
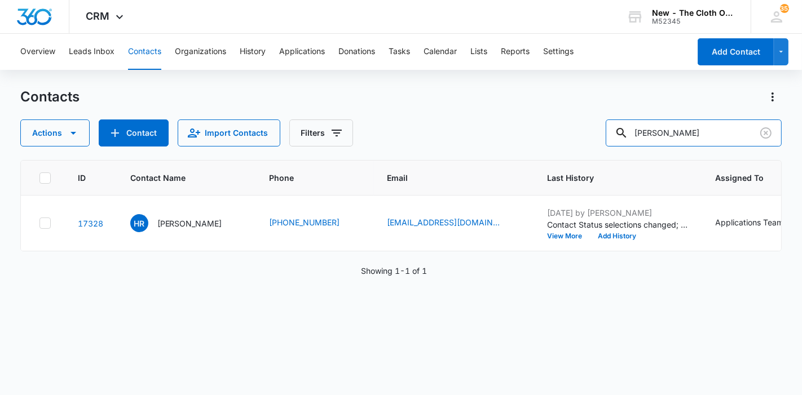
drag, startPoint x: 709, startPoint y: 131, endPoint x: 586, endPoint y: 126, distance: 123.0
click at [586, 126] on div "Actions Contact Import Contacts Filters Hannah Riley" at bounding box center [401, 133] width 762 height 27
paste input "karmi.lim@gmail.com"
type input "karmi.lim@gmail.com"
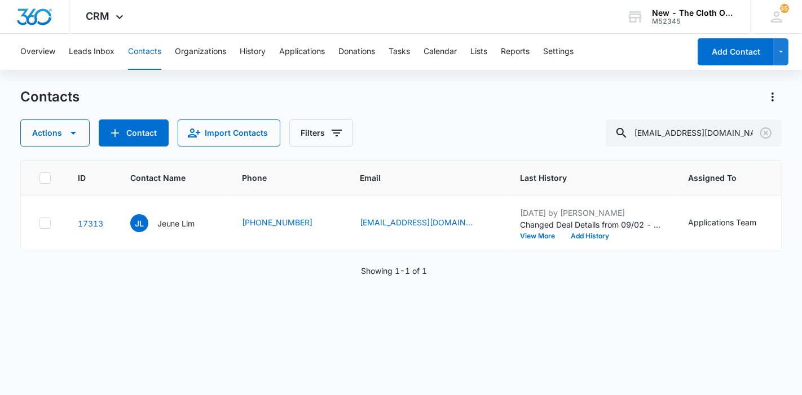
click at [170, 229] on p "Jeune Lim" at bounding box center [176, 224] width 38 height 12
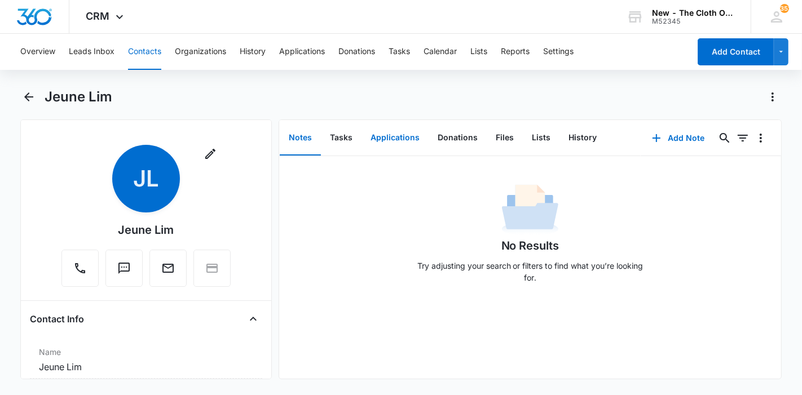
click at [375, 129] on button "Applications" at bounding box center [394, 138] width 67 height 35
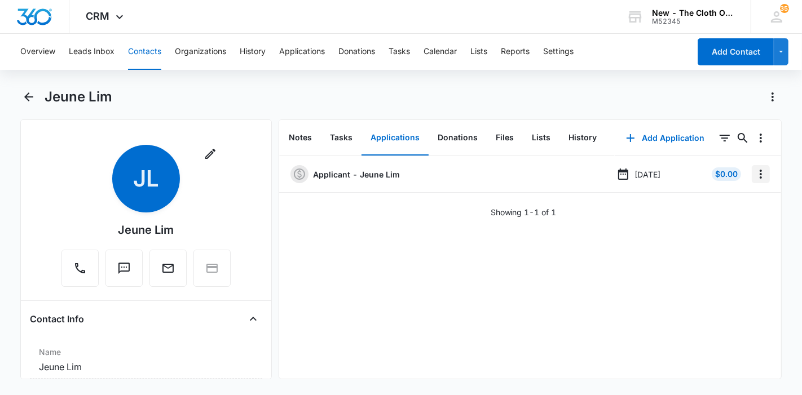
click at [754, 176] on icon "Overflow Menu" at bounding box center [761, 174] width 14 height 14
click at [703, 201] on button "Edit" at bounding box center [728, 205] width 64 height 17
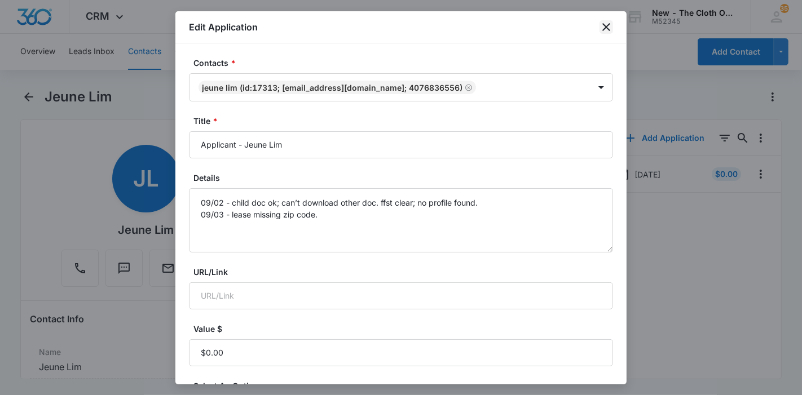
click at [601, 30] on icon "close" at bounding box center [606, 27] width 14 height 14
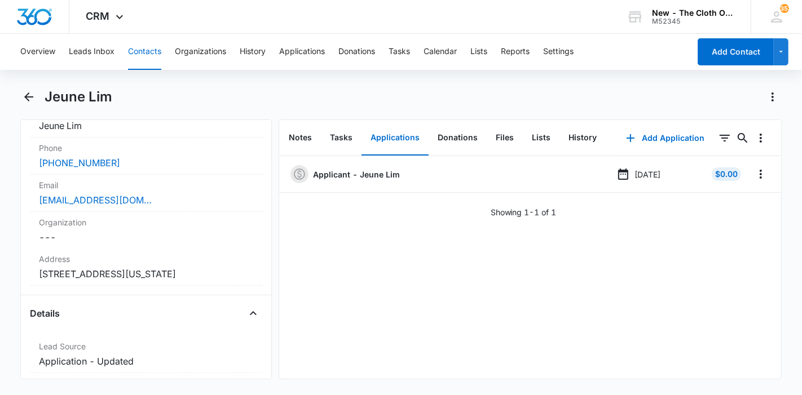
scroll to position [241, 0]
click at [134, 42] on button "Contacts" at bounding box center [144, 52] width 33 height 36
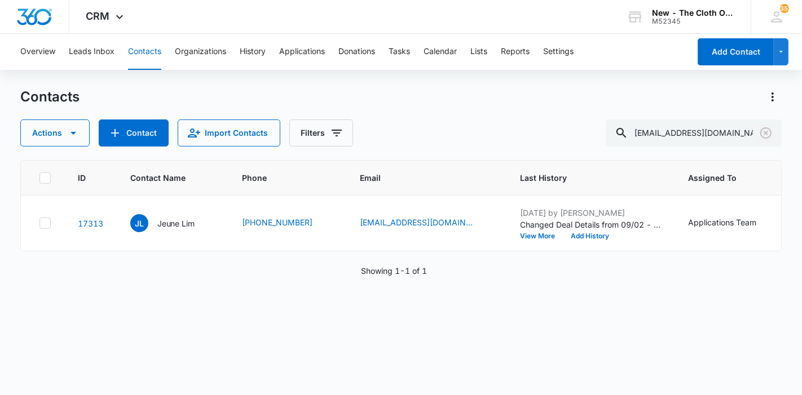
click at [768, 134] on icon "Clear" at bounding box center [766, 133] width 14 height 14
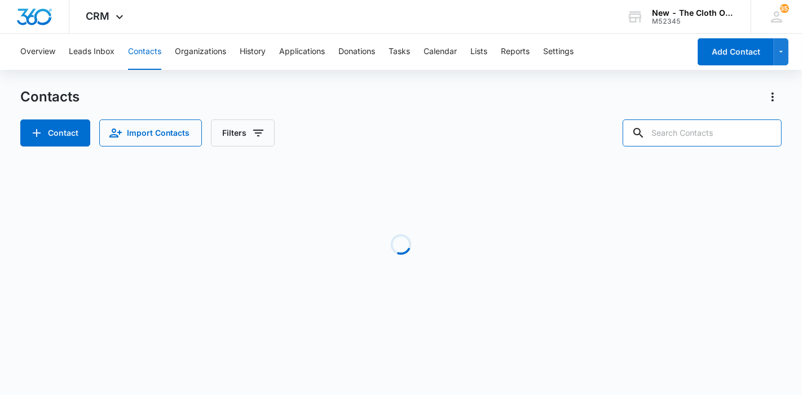
paste input "edmarcum20@gmail.com"
type input "edmarcum20@gmail.com"
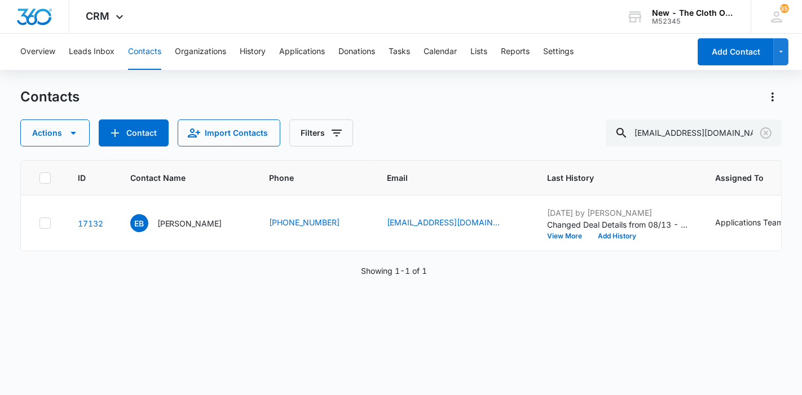
click at [179, 232] on div "EB Erica Brown" at bounding box center [176, 223] width 92 height 18
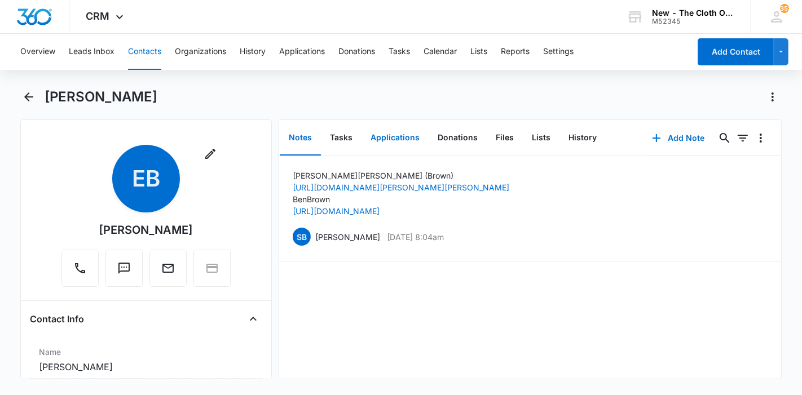
click at [398, 138] on button "Applications" at bounding box center [394, 138] width 67 height 35
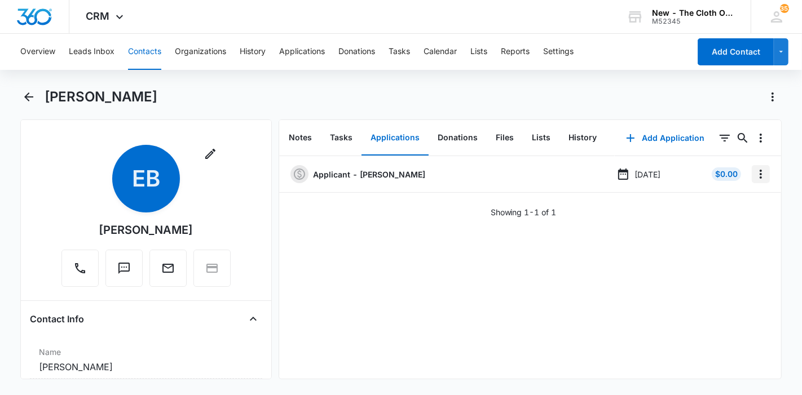
click at [754, 174] on icon "Overflow Menu" at bounding box center [761, 174] width 14 height 14
click at [710, 202] on div "Edit" at bounding box center [721, 206] width 24 height 8
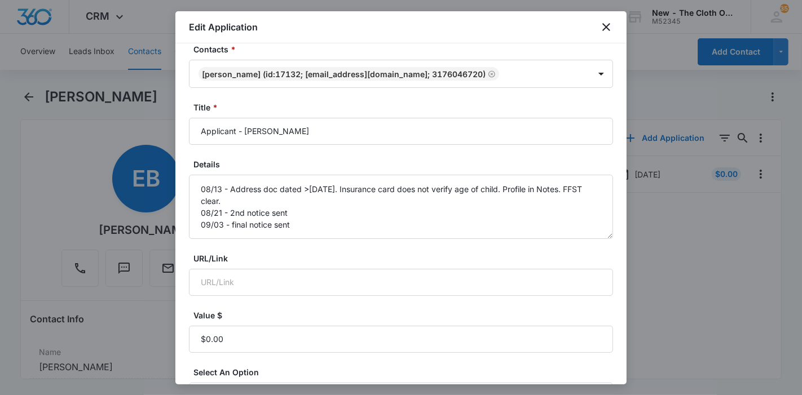
scroll to position [14, 0]
click at [606, 26] on icon "close" at bounding box center [606, 27] width 8 height 8
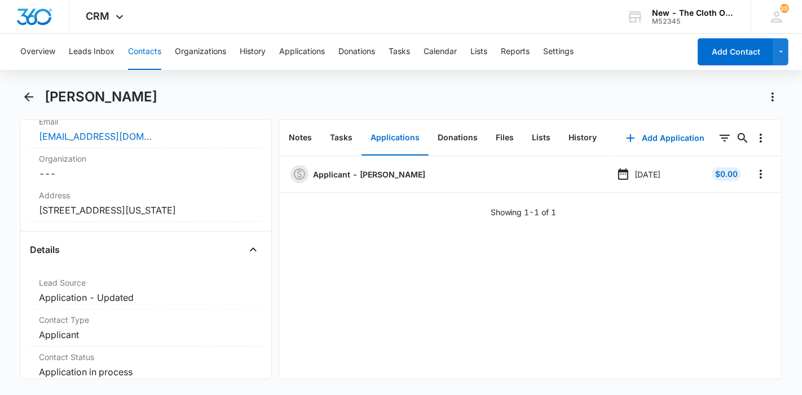
scroll to position [303, 0]
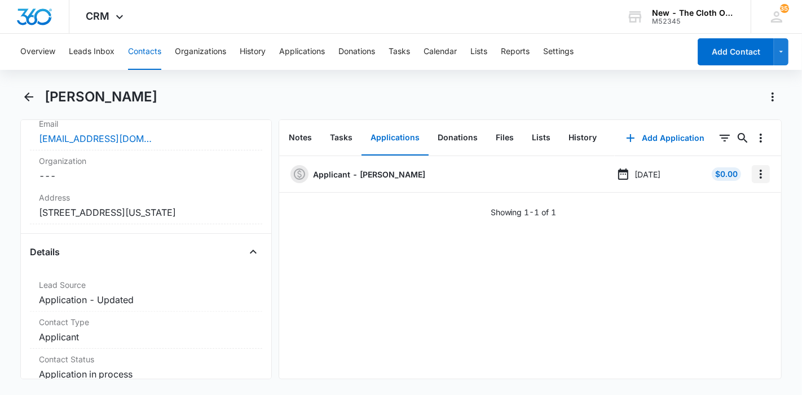
click at [751, 181] on button "Overflow Menu" at bounding box center [760, 174] width 18 height 18
click at [715, 196] on div "Edit Delete" at bounding box center [727, 214] width 65 height 53
click at [754, 177] on icon "Overflow Menu" at bounding box center [761, 174] width 14 height 14
click at [724, 205] on div "Edit" at bounding box center [721, 206] width 24 height 8
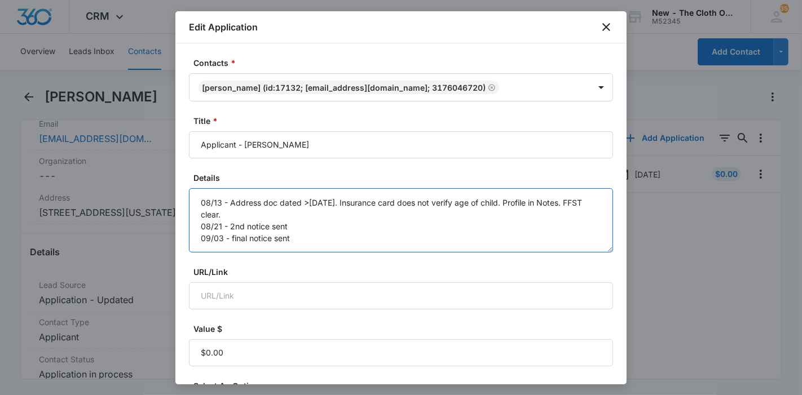
click at [462, 248] on textarea "08/13 - Address doc dated >30 days ago. Insurance card does not verify age of c…" at bounding box center [401, 220] width 424 height 64
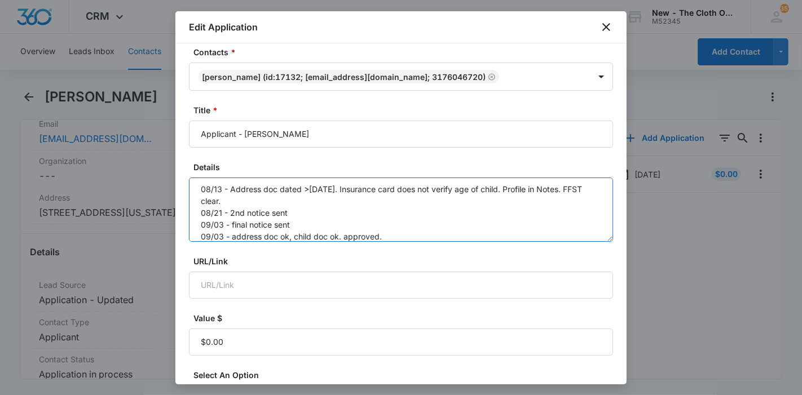
scroll to position [265, 0]
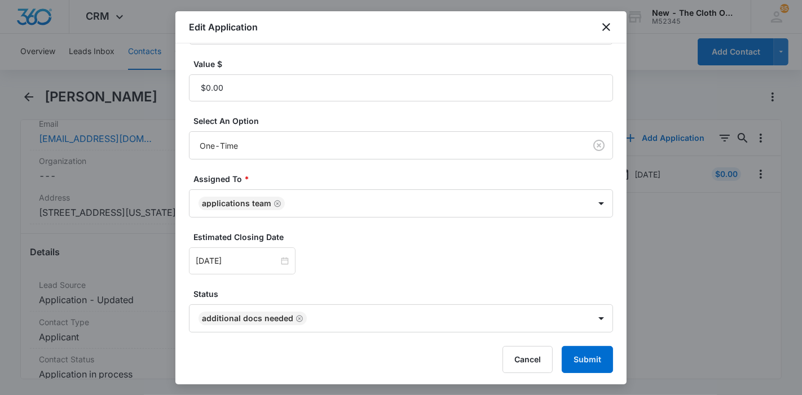
type textarea "08/13 - Address doc dated >30 days ago. Insurance card does not verify age of c…"
click at [263, 255] on input "Sep 17, 2025" at bounding box center [237, 261] width 83 height 12
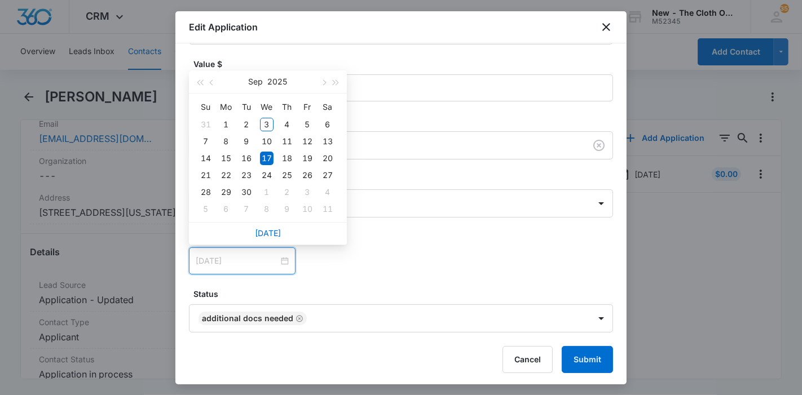
type input "Sep 10, 2025"
click at [264, 143] on div "10" at bounding box center [267, 142] width 14 height 14
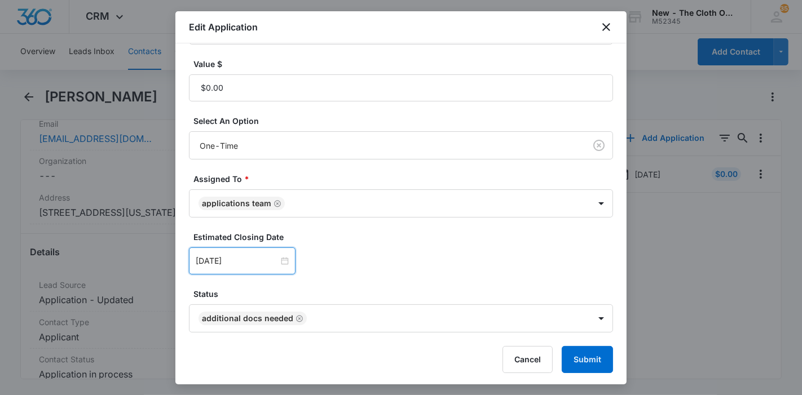
click at [298, 318] on icon "Remove Additional Docs Needed" at bounding box center [299, 319] width 8 height 8
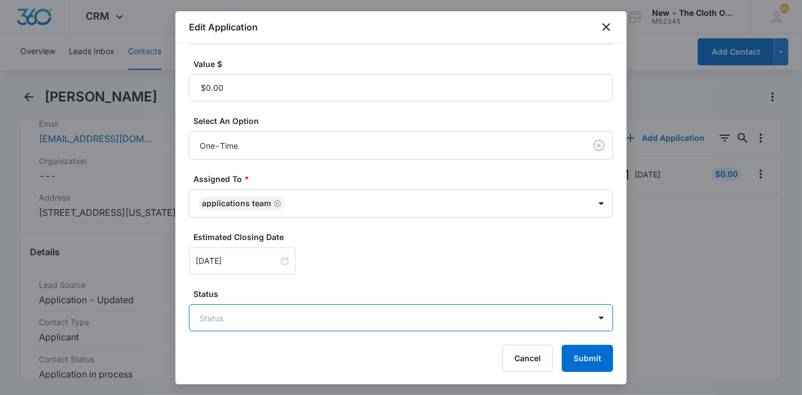
scroll to position [264, 0]
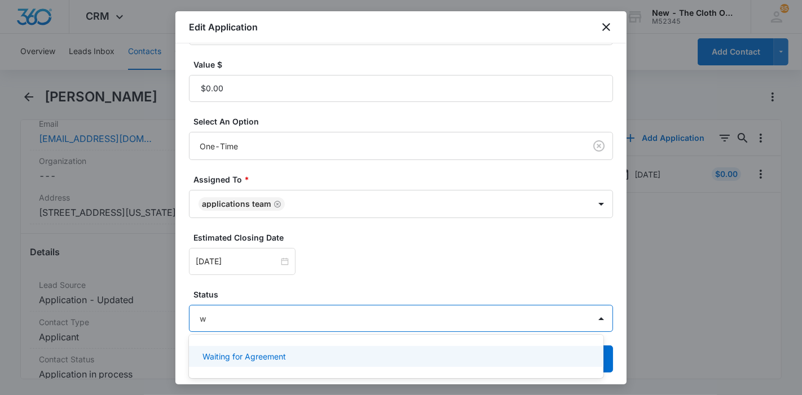
type input "wa"
click at [288, 355] on div "Waiting for Agreement" at bounding box center [394, 357] width 385 height 12
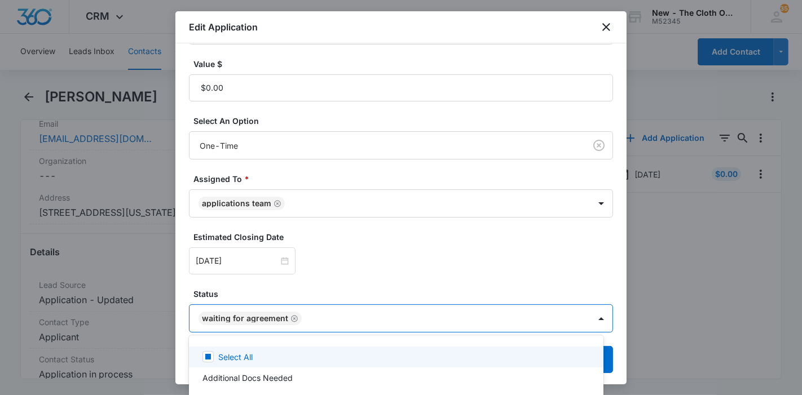
click at [610, 343] on div at bounding box center [401, 197] width 802 height 395
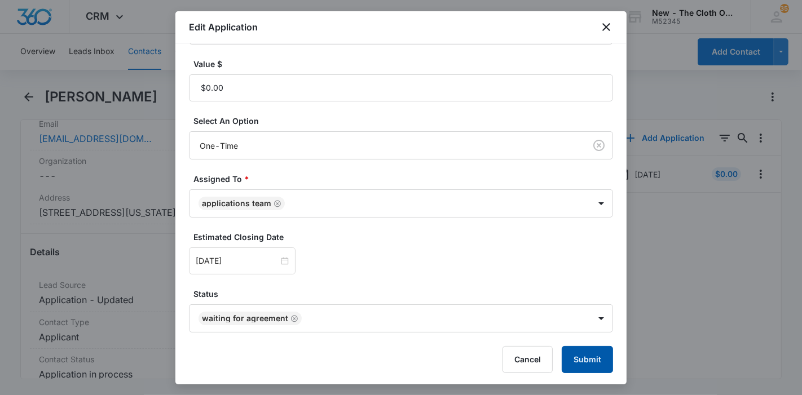
click at [579, 353] on button "Submit" at bounding box center [586, 359] width 51 height 27
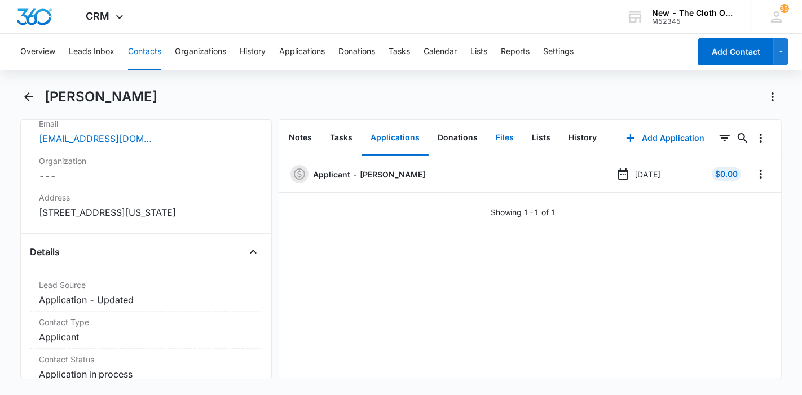
click at [497, 134] on button "Files" at bounding box center [504, 138] width 36 height 35
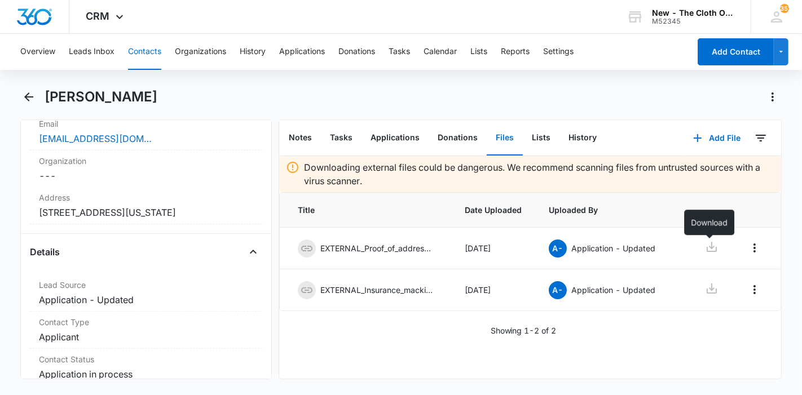
click at [705, 253] on icon at bounding box center [712, 247] width 14 height 14
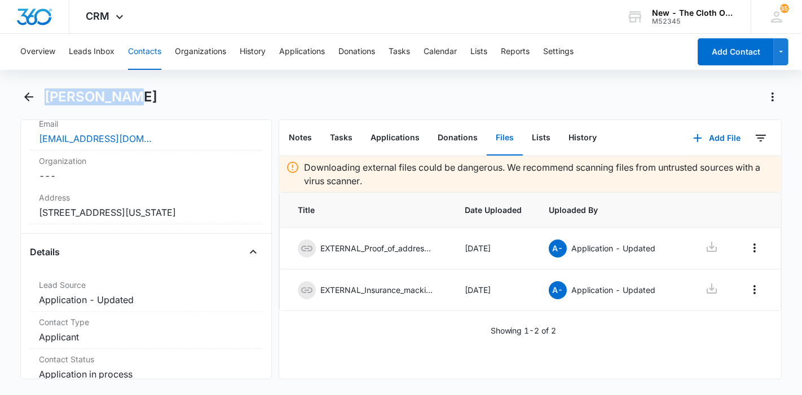
drag, startPoint x: 135, startPoint y: 101, endPoint x: 43, endPoint y: 94, distance: 92.2
click at [43, 94] on div "Erica Brown" at bounding box center [401, 104] width 762 height 32
copy h1 "Erica Brown"
drag, startPoint x: 231, startPoint y: 211, endPoint x: 32, endPoint y: 206, distance: 199.6
click at [32, 206] on div "Address Cancel Save Changes 2319 Hillcrest Ave Anderson Indiana 46011" at bounding box center [146, 205] width 232 height 37
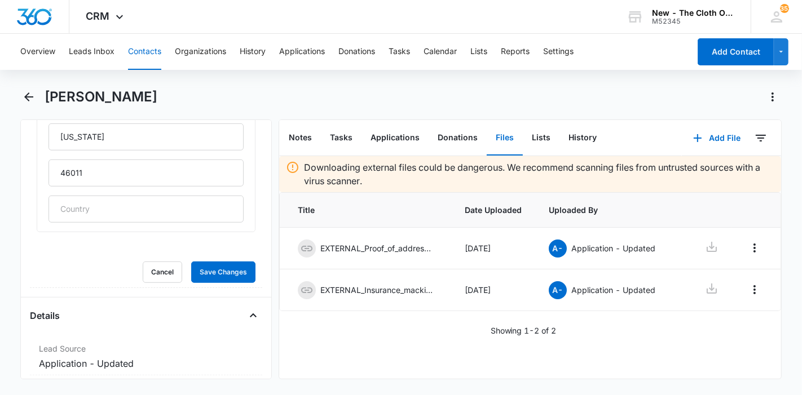
scroll to position [512, 0]
click at [148, 269] on button "Cancel" at bounding box center [162, 269] width 39 height 21
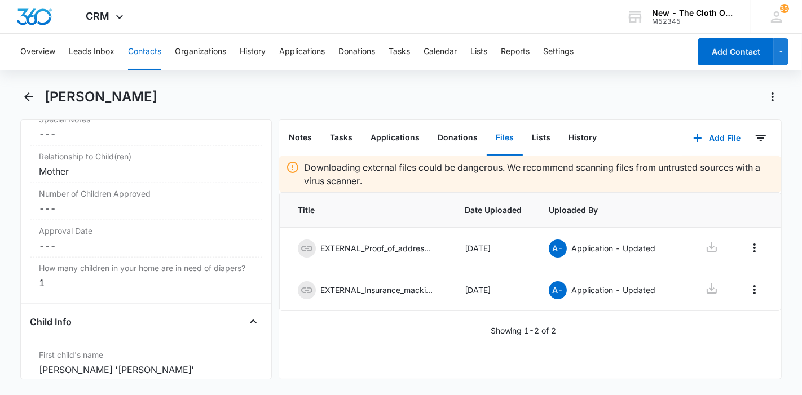
scroll to position [1153, 0]
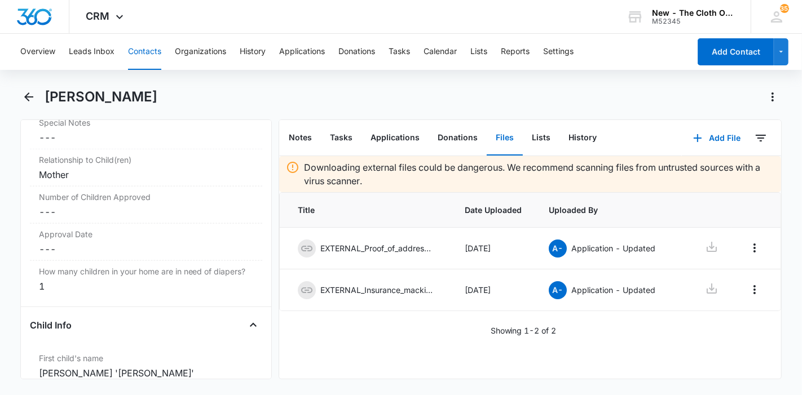
click at [78, 215] on div "Number of Children Approved Cancel Save Changes ---" at bounding box center [146, 205] width 232 height 37
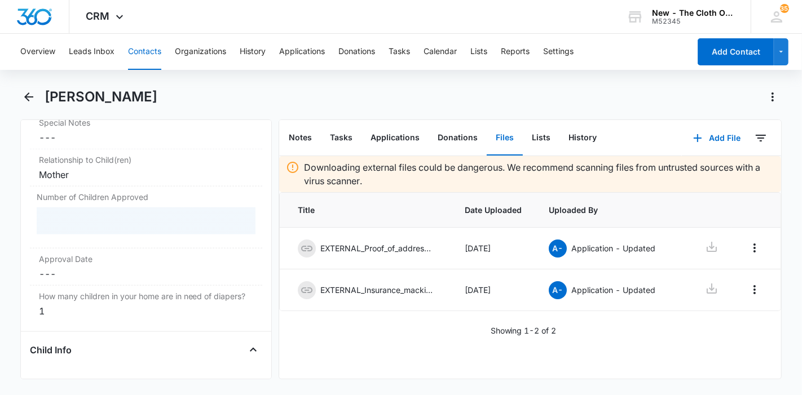
click at [78, 215] on div at bounding box center [146, 220] width 219 height 27
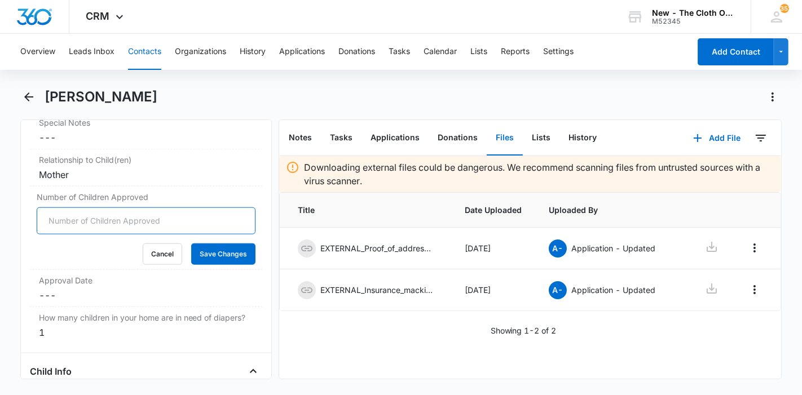
click at [78, 215] on input "Number of Children Approved" at bounding box center [146, 220] width 219 height 27
type input "1"
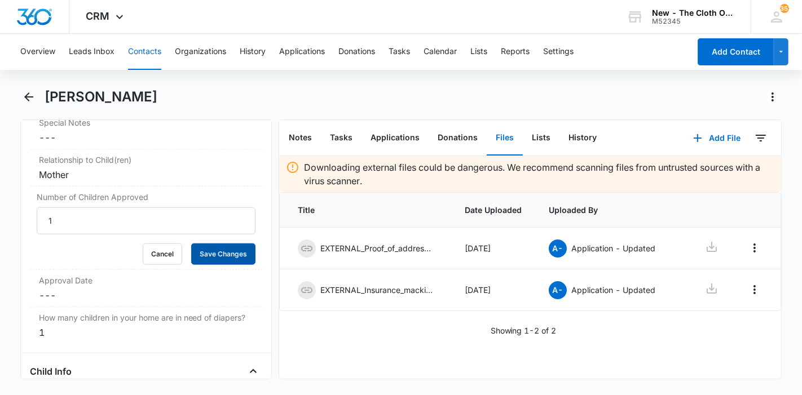
click at [213, 255] on button "Save Changes" at bounding box center [223, 254] width 64 height 21
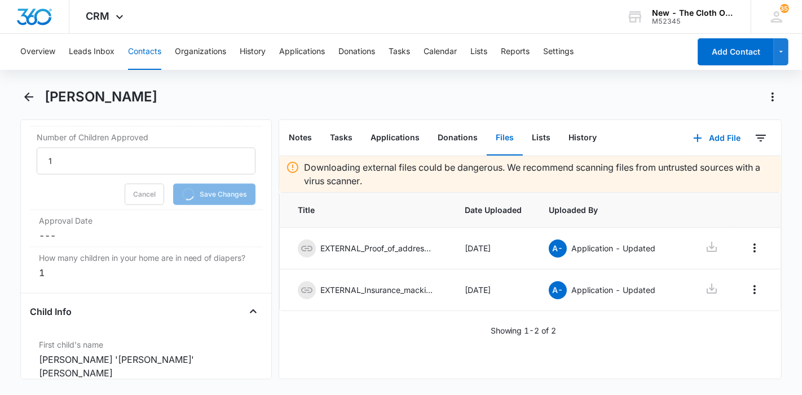
scroll to position [1213, 0]
click at [104, 222] on div "Approval Date Cancel Save Changes ---" at bounding box center [146, 228] width 232 height 37
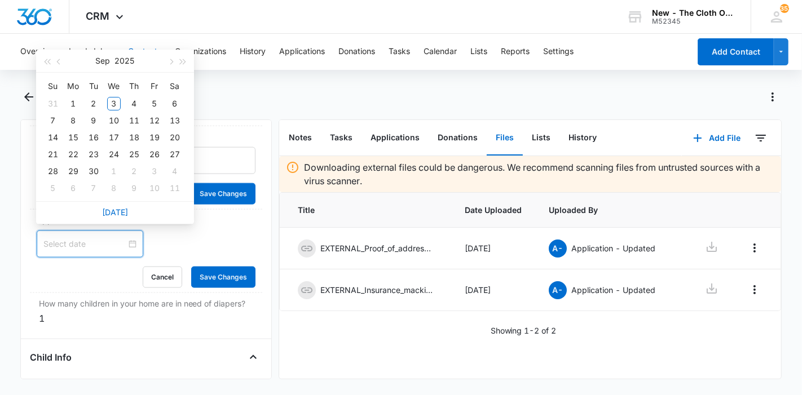
click at [95, 242] on input at bounding box center [84, 244] width 83 height 12
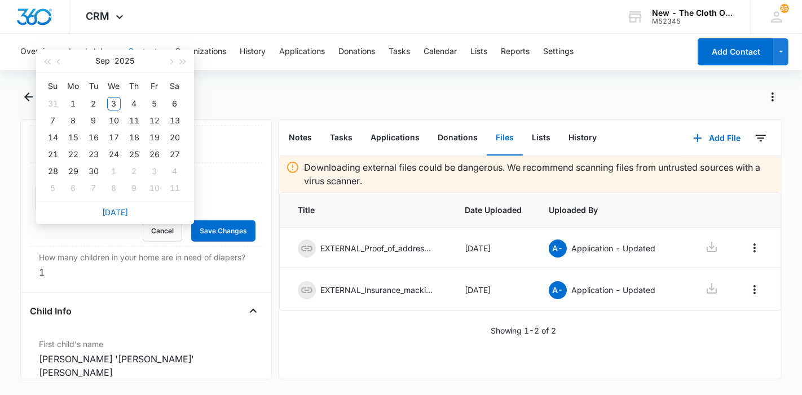
click at [115, 214] on link "Today" at bounding box center [115, 212] width 26 height 10
type input "Sep 4, 2025"
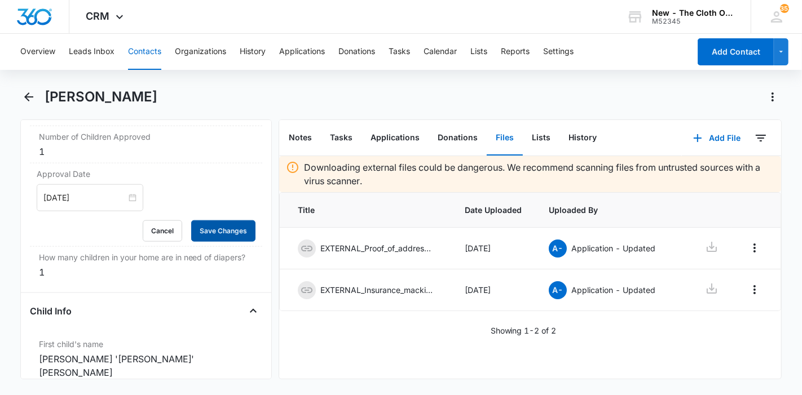
click at [218, 233] on button "Save Changes" at bounding box center [223, 230] width 64 height 21
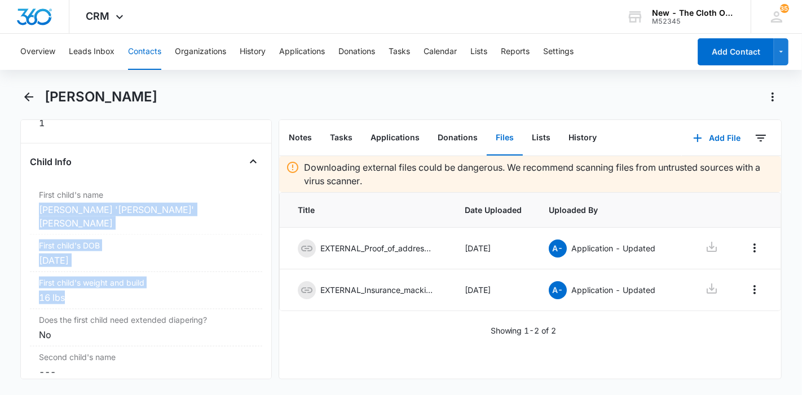
scroll to position [1291, 0]
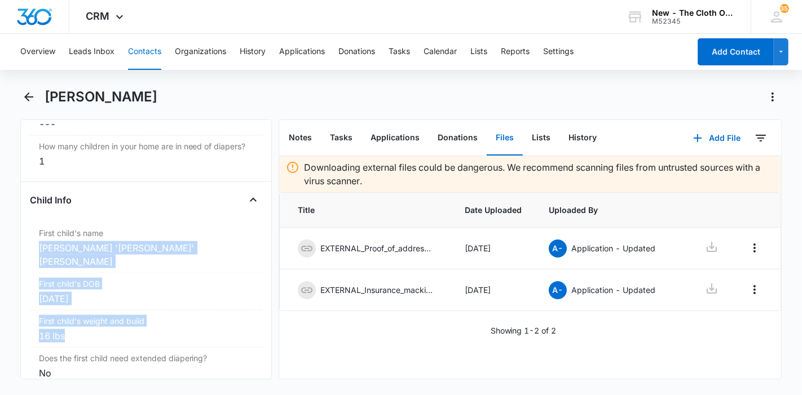
drag, startPoint x: 87, startPoint y: 313, endPoint x: 37, endPoint y: 240, distance: 88.7
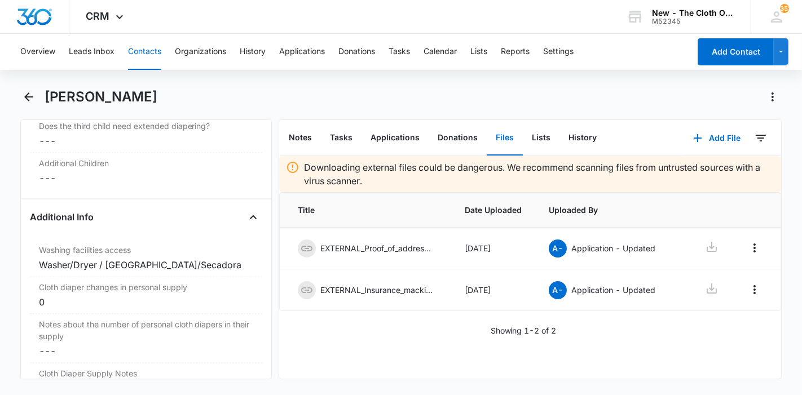
scroll to position [1828, 0]
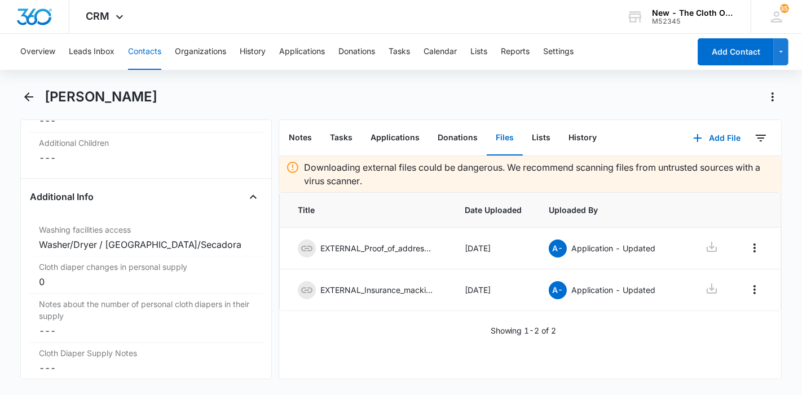
click at [147, 51] on button "Contacts" at bounding box center [144, 52] width 33 height 36
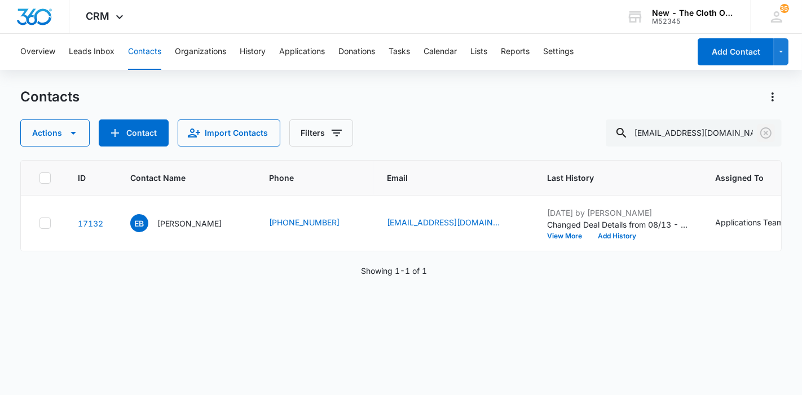
click at [769, 141] on button "Clear" at bounding box center [765, 133] width 18 height 18
paste input "kimmarquard@hotmail.com"
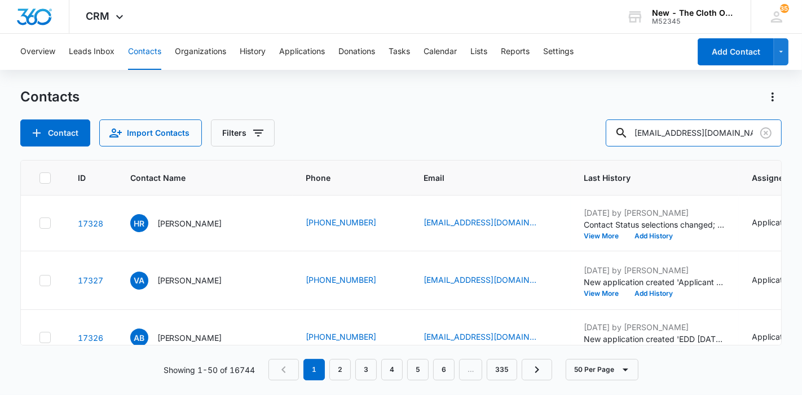
type input "kimmarquard@hotmail.com"
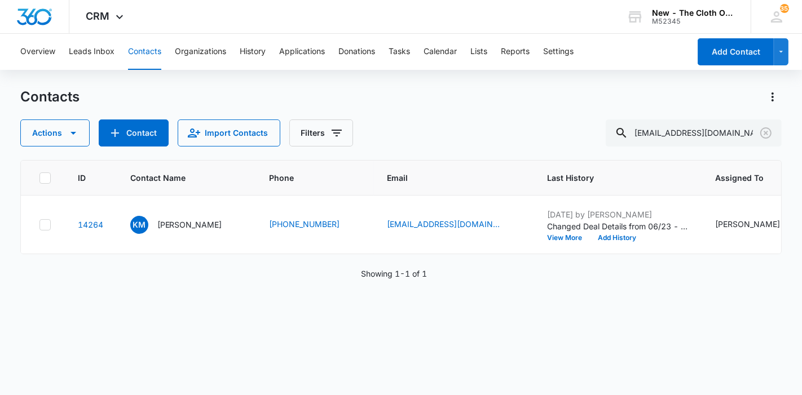
click at [182, 234] on div "KM Kim Marquard" at bounding box center [176, 225] width 92 height 18
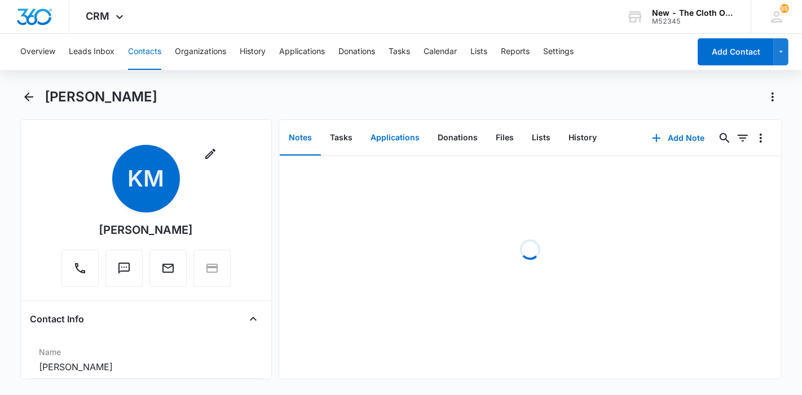
click at [386, 132] on button "Applications" at bounding box center [394, 138] width 67 height 35
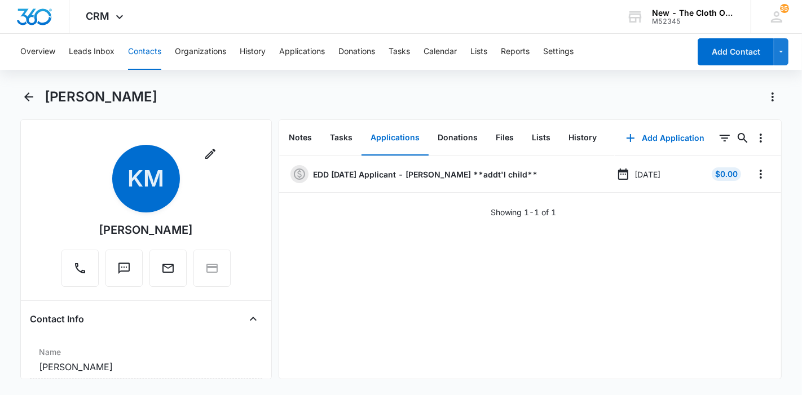
click at [741, 165] on li "EDD 10/11/2025 Applicant - Kim Marquard **addt'l child** Sep 17, 2025 $0.00" at bounding box center [530, 174] width 502 height 37
click at [754, 172] on icon "Overflow Menu" at bounding box center [761, 174] width 14 height 14
click at [726, 200] on button "Edit" at bounding box center [728, 205] width 64 height 17
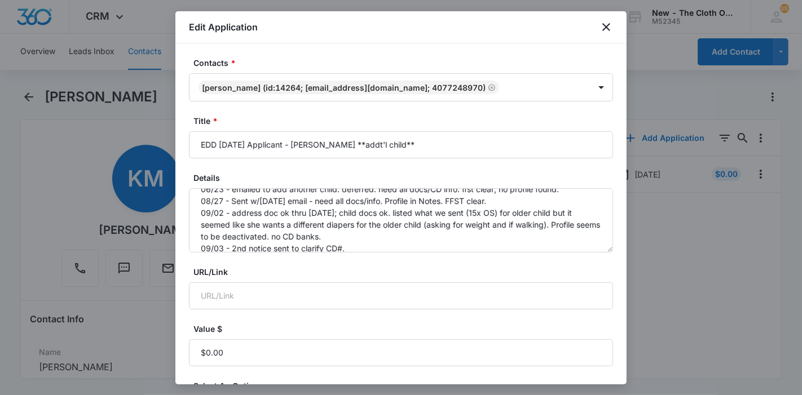
scroll to position [24, 0]
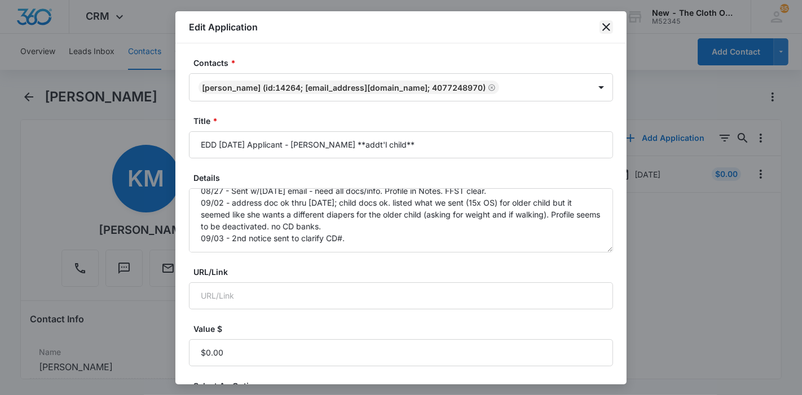
click at [604, 28] on icon "close" at bounding box center [606, 27] width 8 height 8
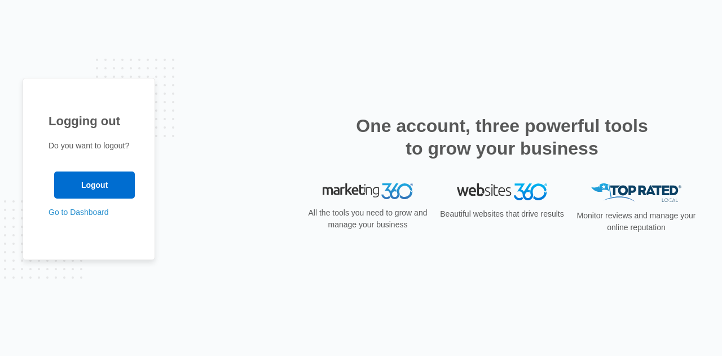
click at [57, 211] on link "Go to Dashboard" at bounding box center [78, 211] width 60 height 9
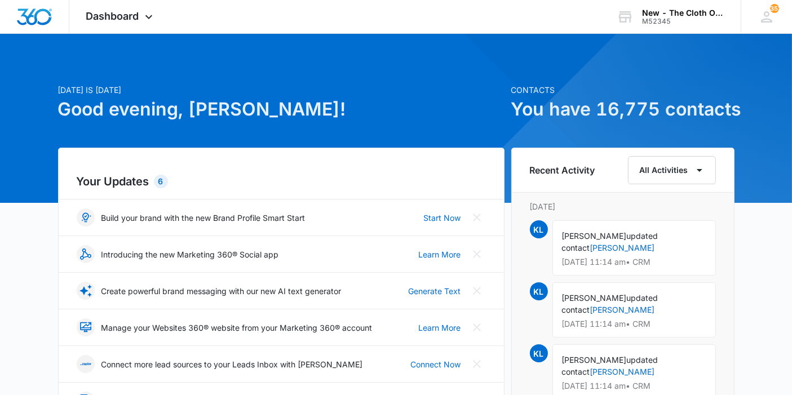
click at [150, 22] on icon at bounding box center [149, 17] width 14 height 14
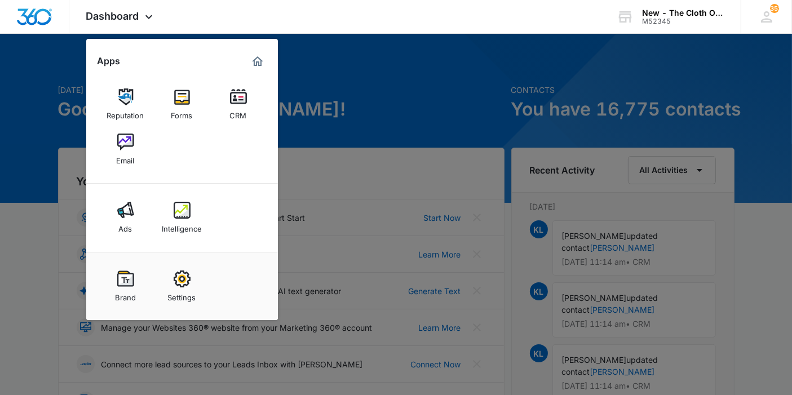
click at [237, 104] on img at bounding box center [238, 97] width 17 height 17
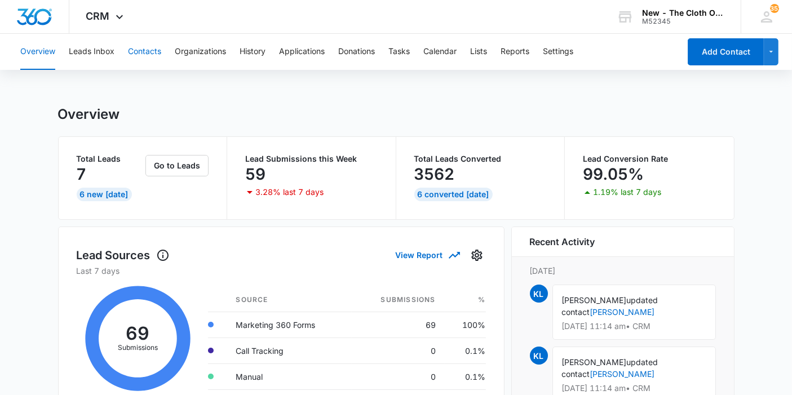
click at [140, 47] on button "Contacts" at bounding box center [144, 52] width 33 height 36
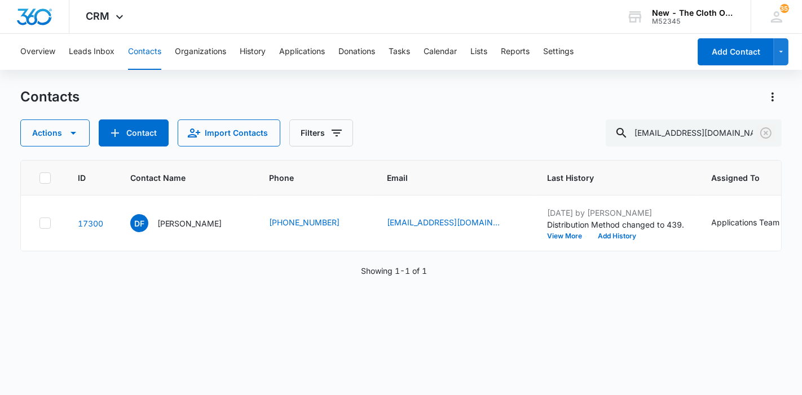
click at [766, 136] on icon "Clear" at bounding box center [766, 133] width 14 height 14
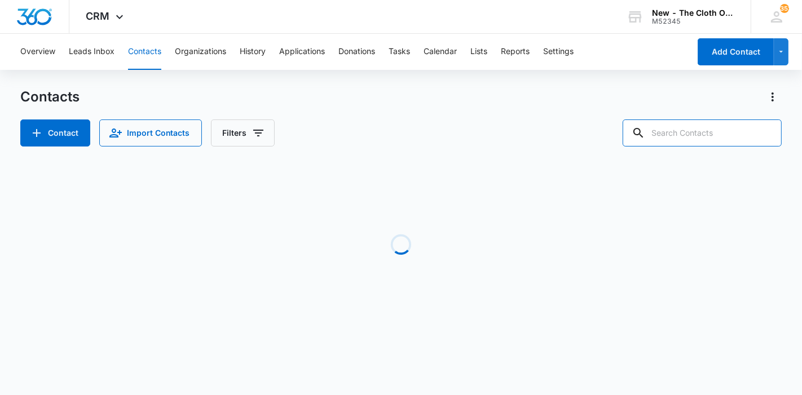
paste input "Viviana Alaquinez"
type input "Viviana Alaquinez"
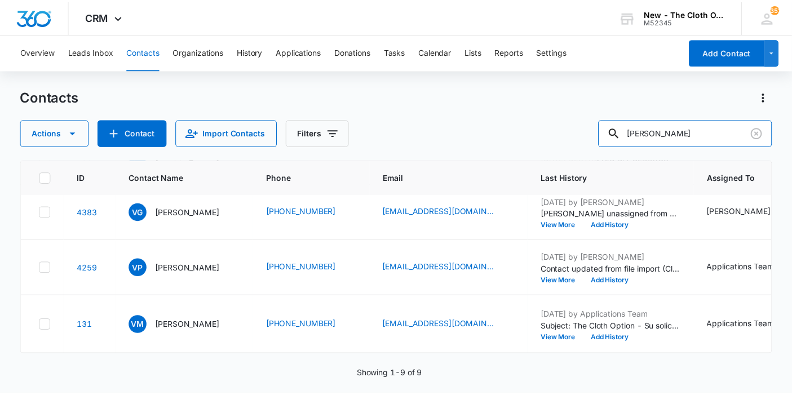
scroll to position [624, 0]
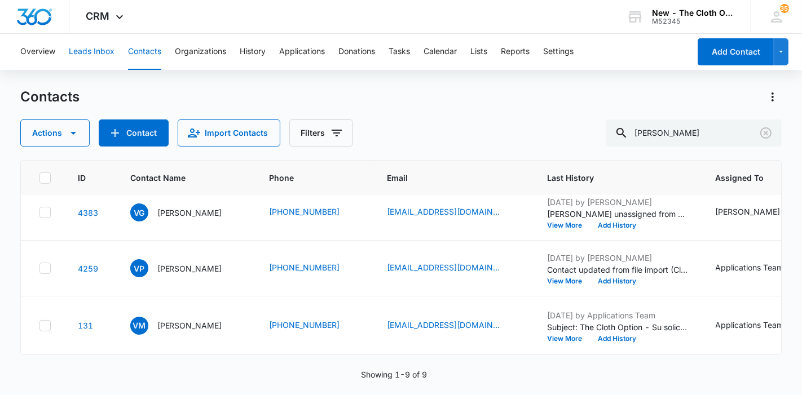
click at [98, 55] on button "Leads Inbox" at bounding box center [92, 52] width 46 height 36
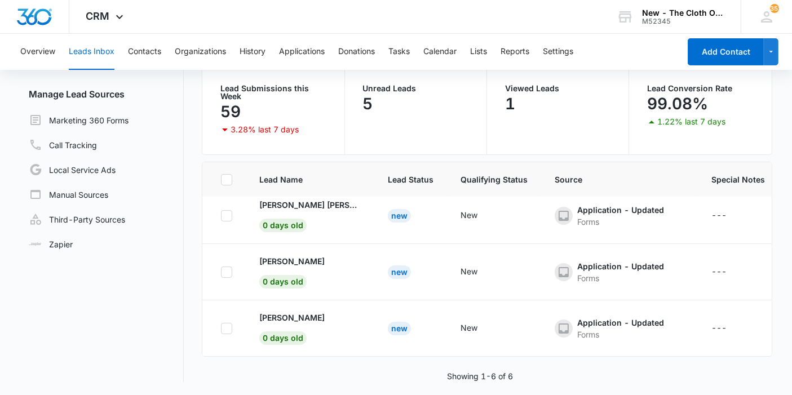
scroll to position [187, 0]
click at [281, 255] on p "Hannah Riley" at bounding box center [291, 261] width 65 height 12
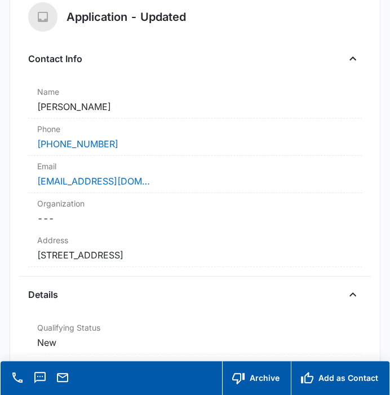
scroll to position [255, 0]
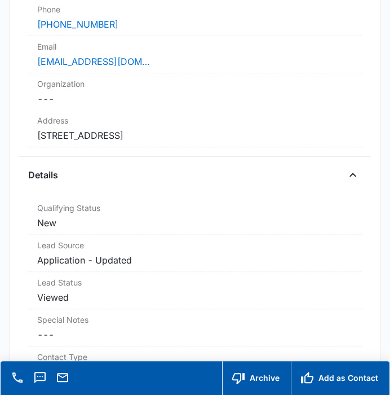
click at [269, 141] on div "Address Cancel Save Changes 123 Meandering Trl 26201" at bounding box center [194, 128] width 333 height 37
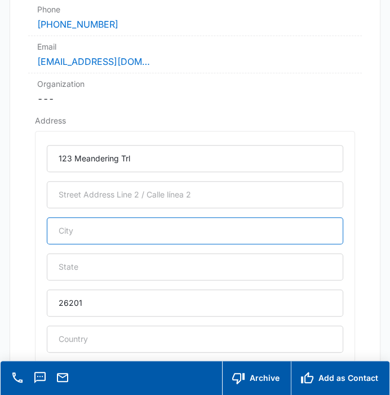
click at [207, 237] on input "text" at bounding box center [195, 230] width 296 height 27
paste input "Buckhannon"
type input "Buckhannon"
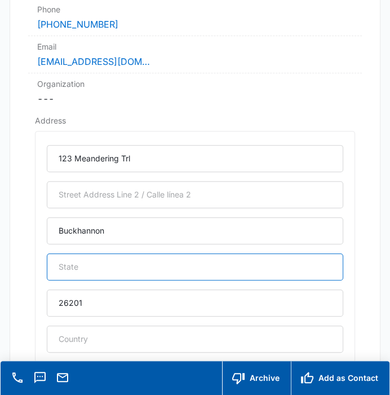
click at [141, 260] on input "text" at bounding box center [195, 266] width 296 height 27
paste input "West Virginia"
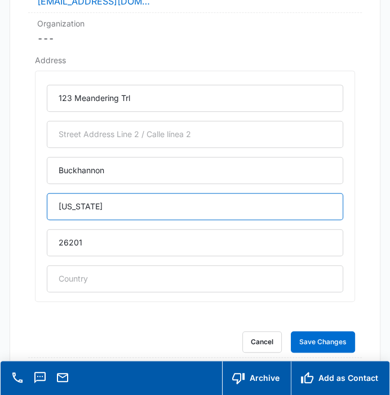
scroll to position [316, 0]
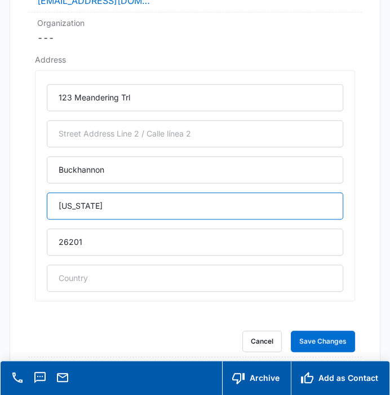
type input "West Virginia"
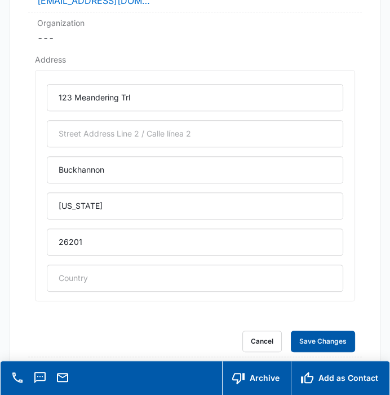
click at [327, 339] on button "Save Changes" at bounding box center [323, 340] width 64 height 21
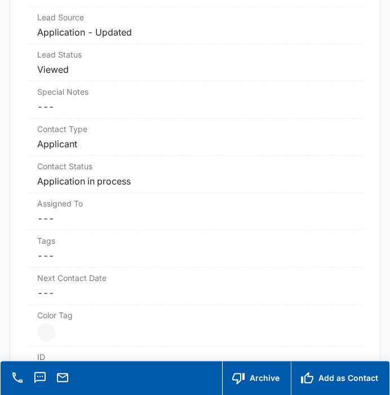
scroll to position [489, 0]
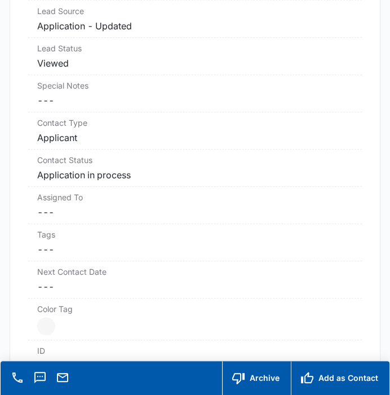
click at [130, 207] on dd "Cancel Save Changes ---" at bounding box center [194, 212] width 315 height 14
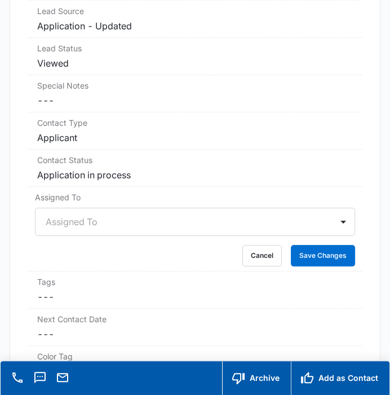
scroll to position [509, 0]
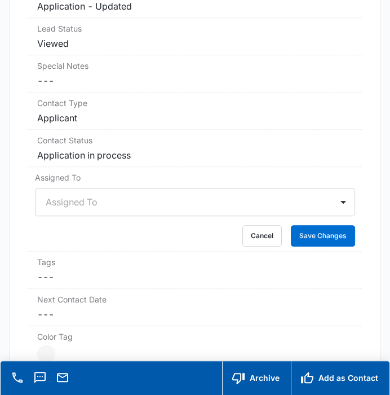
click at [108, 216] on div "Assigned To" at bounding box center [195, 202] width 320 height 28
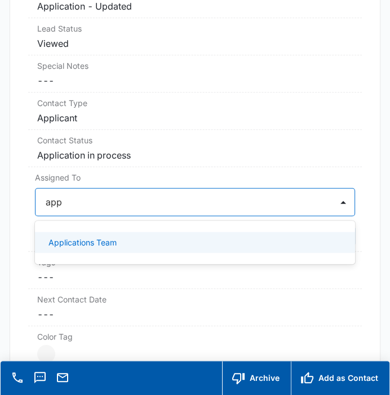
type input "appl"
click at [107, 242] on p "Applications Team" at bounding box center [82, 242] width 68 height 12
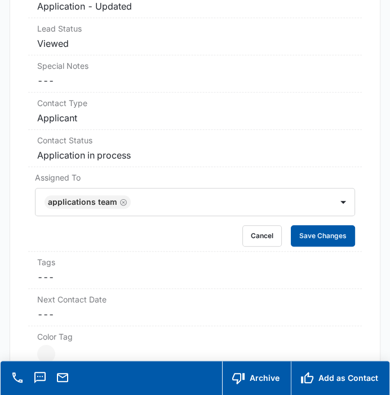
click at [337, 228] on button "Save Changes" at bounding box center [323, 235] width 64 height 21
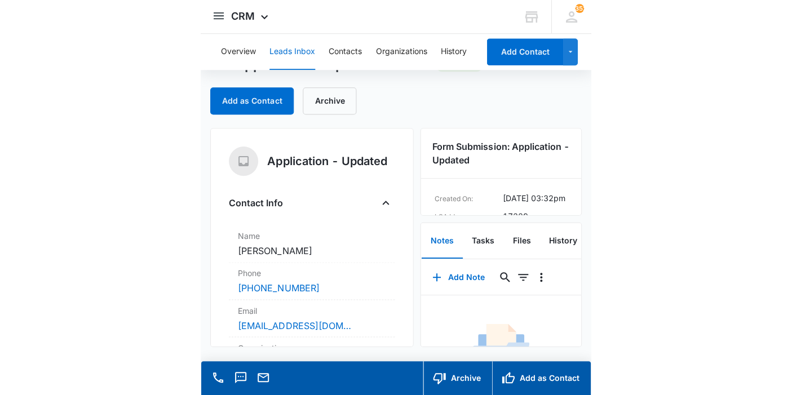
scroll to position [0, 0]
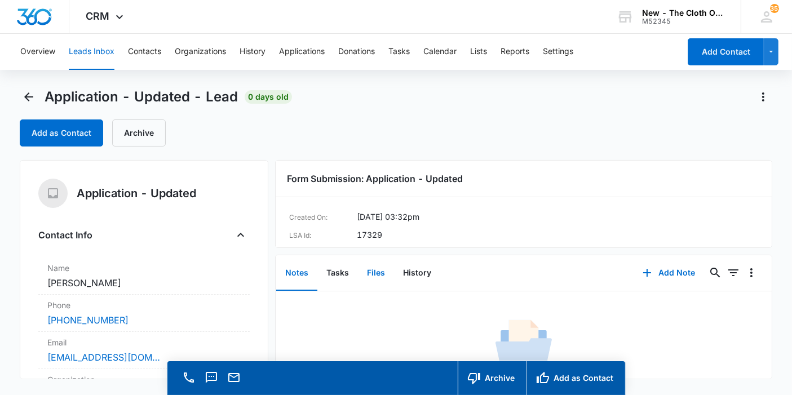
click at [381, 266] on button "Files" at bounding box center [376, 273] width 36 height 35
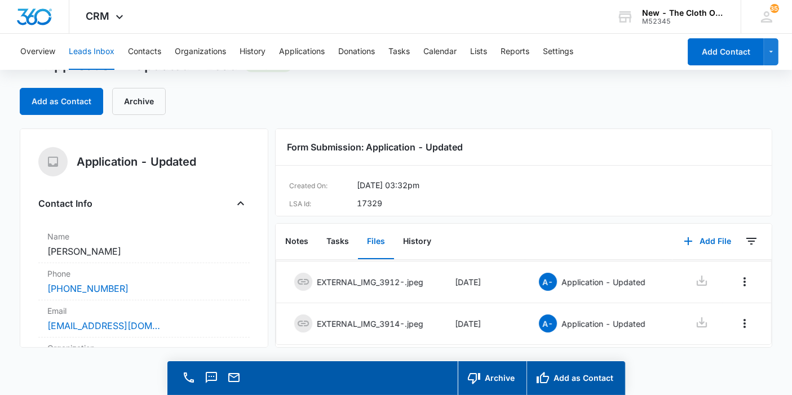
scroll to position [29, 0]
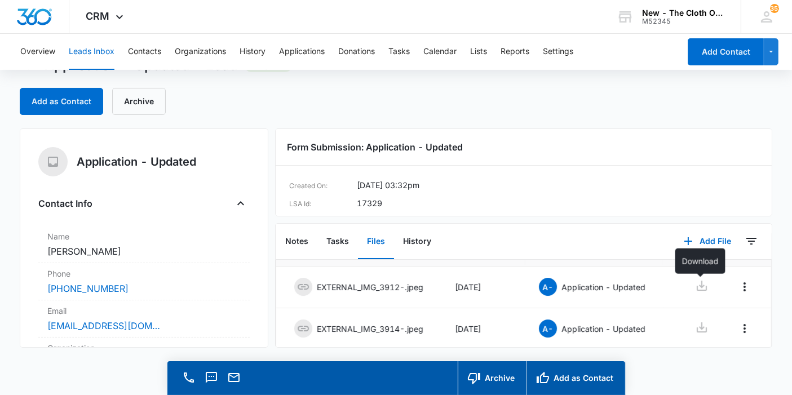
click at [699, 294] on link at bounding box center [702, 287] width 14 height 16
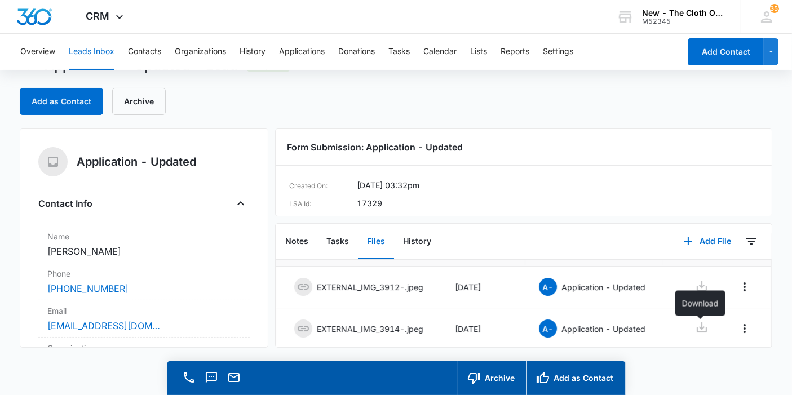
click at [704, 322] on icon at bounding box center [702, 328] width 14 height 14
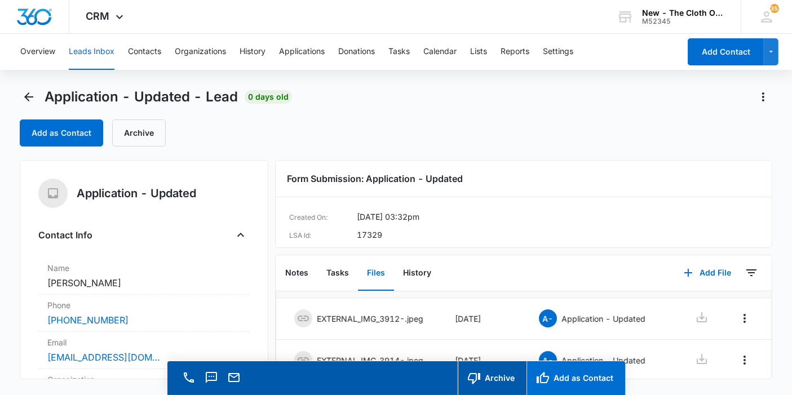
click at [570, 382] on button "Add as Contact" at bounding box center [576, 378] width 99 height 34
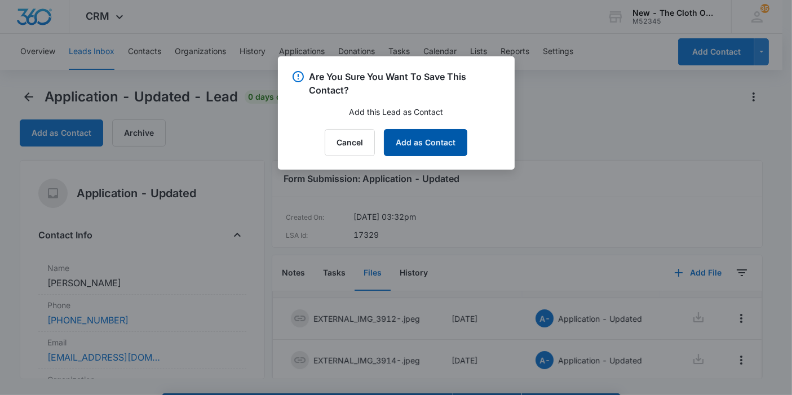
click at [418, 147] on button "Add as Contact" at bounding box center [425, 142] width 83 height 27
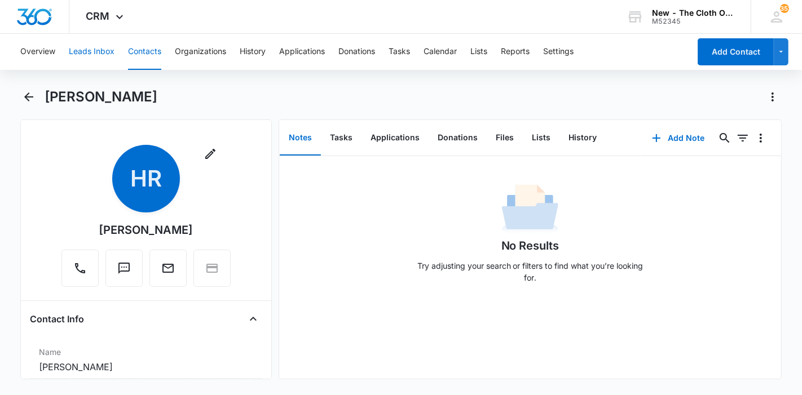
click at [81, 52] on button "Leads Inbox" at bounding box center [92, 52] width 46 height 36
